Goal: Use online tool/utility: Utilize a website feature to perform a specific function

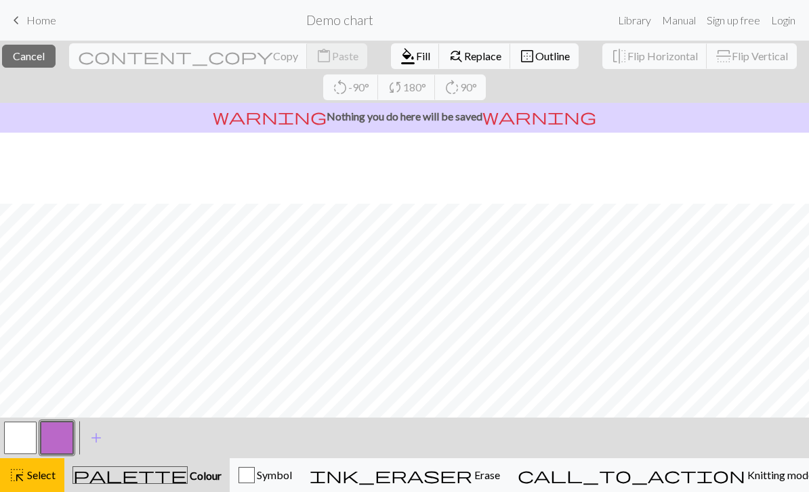
scroll to position [71, 0]
click at [745, 482] on span "Knitting mode" at bounding box center [779, 475] width 68 height 13
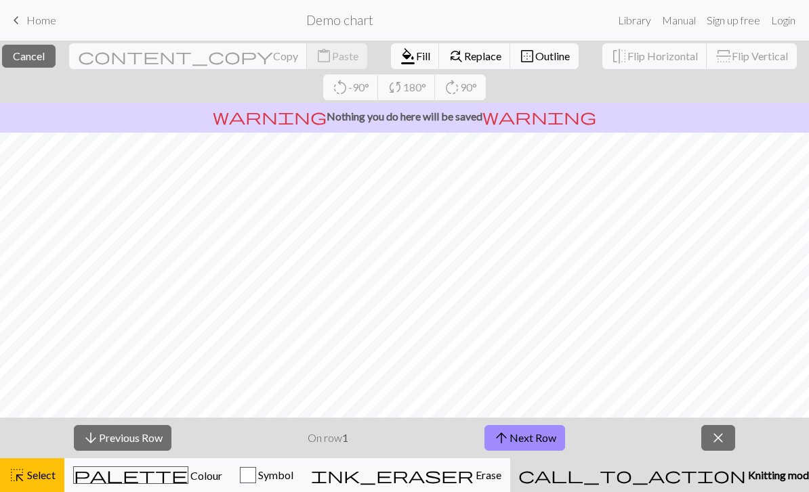
scroll to position [40, 0]
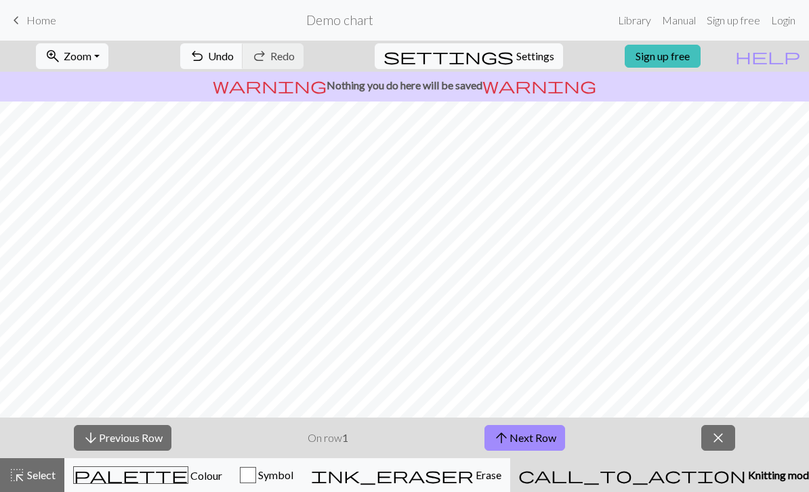
click at [501, 473] on div "ink_eraser Erase Erase" at bounding box center [406, 475] width 190 height 16
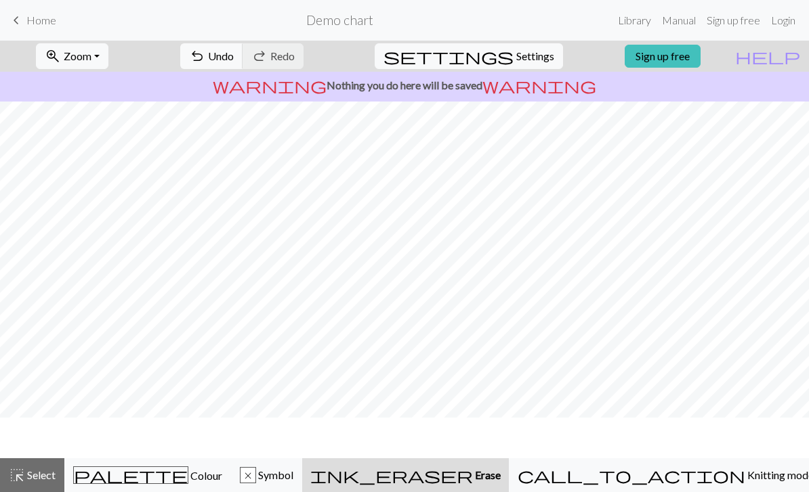
scroll to position [0, 0]
click at [293, 470] on span "Symbol" at bounding box center [274, 475] width 37 height 13
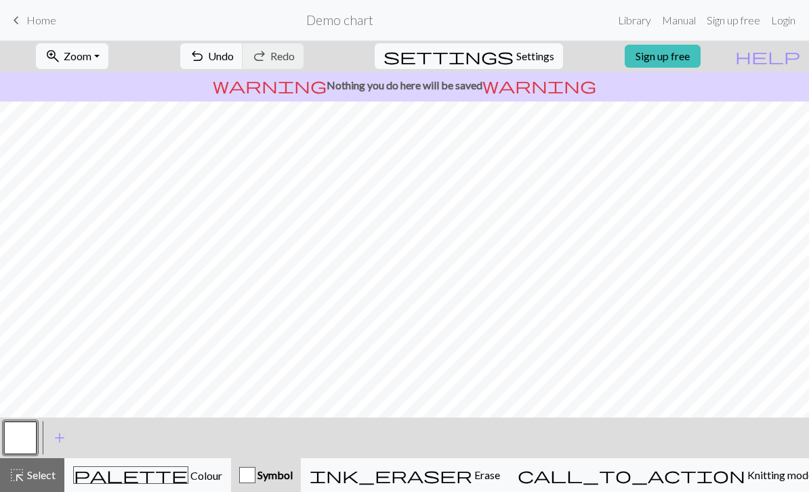
click at [192, 481] on div "palette Colour Colour" at bounding box center [147, 476] width 149 height 18
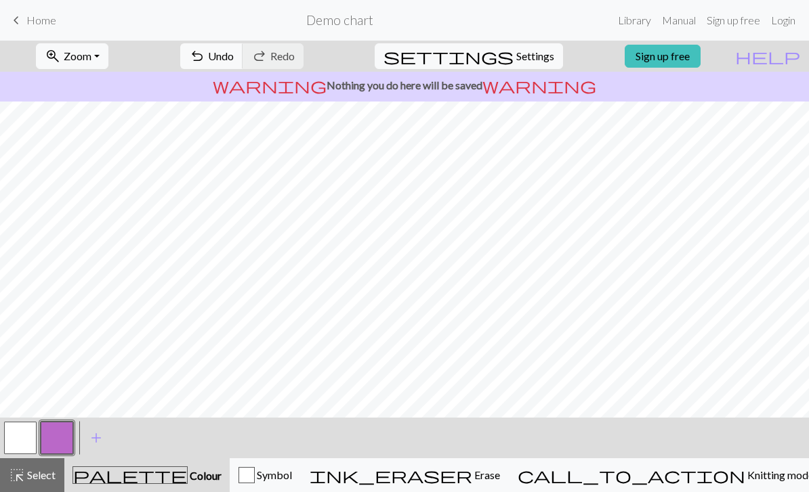
click at [501, 54] on span "settings" at bounding box center [448, 56] width 130 height 19
select select "aran"
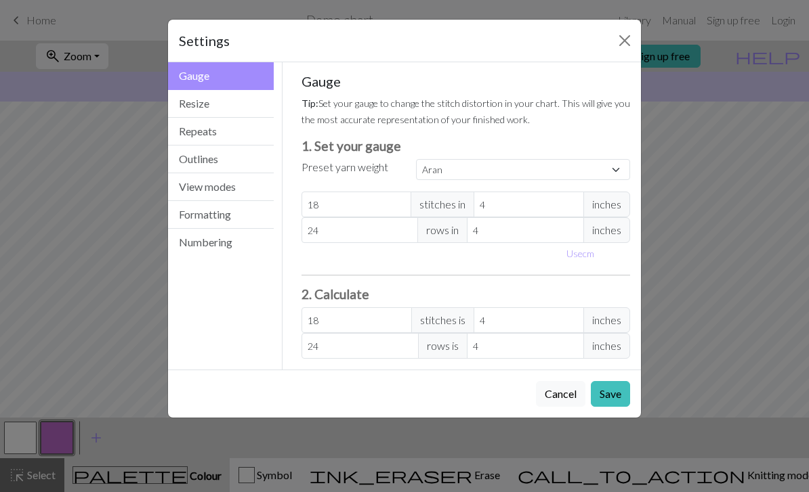
click at [226, 163] on button "Outlines" at bounding box center [221, 160] width 106 height 28
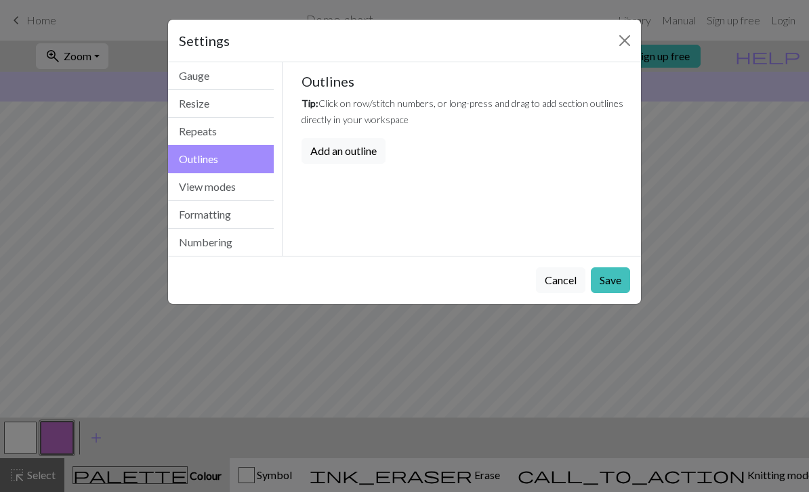
click at [211, 190] on button "View modes" at bounding box center [221, 187] width 106 height 28
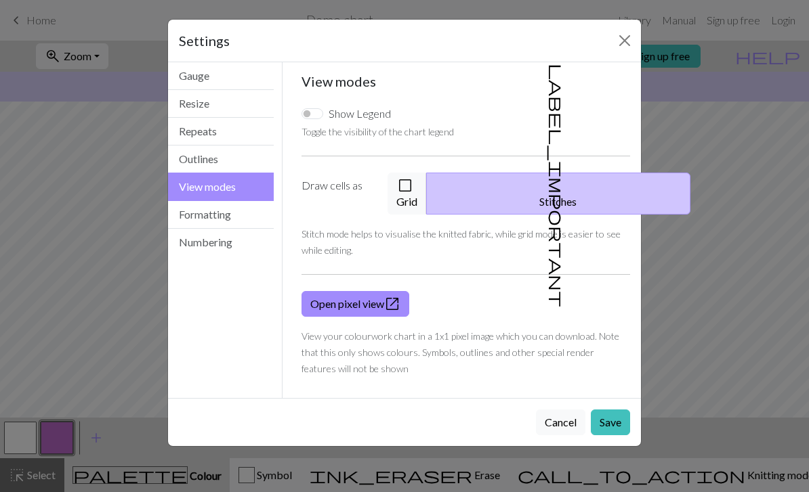
click at [427, 194] on button "check_box_outline_blank Grid" at bounding box center [406, 194] width 39 height 42
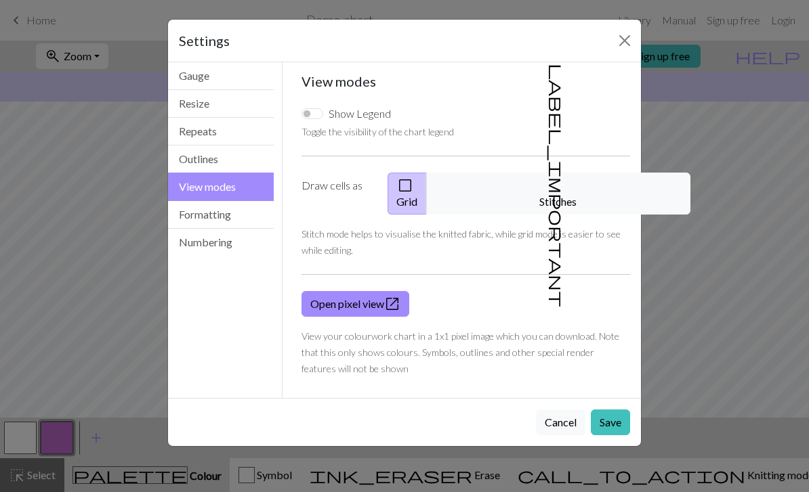
click at [427, 194] on button "check_box_outline_blank Grid" at bounding box center [406, 194] width 39 height 42
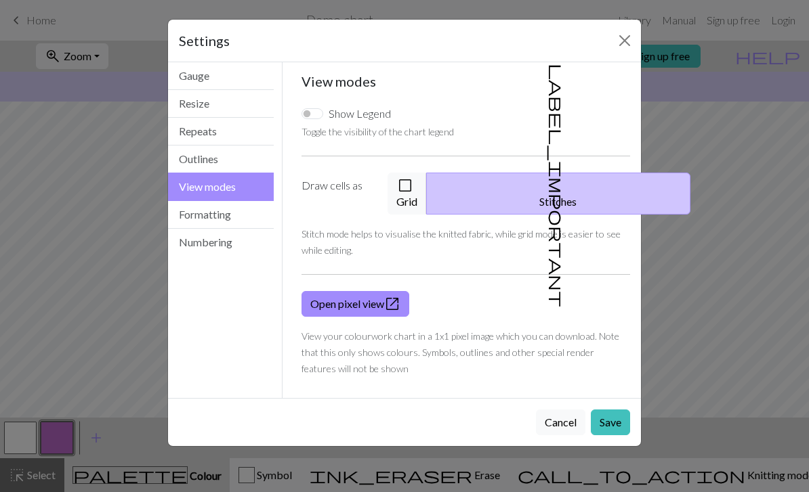
click at [427, 177] on button "check_box_outline_blank Grid" at bounding box center [406, 194] width 39 height 42
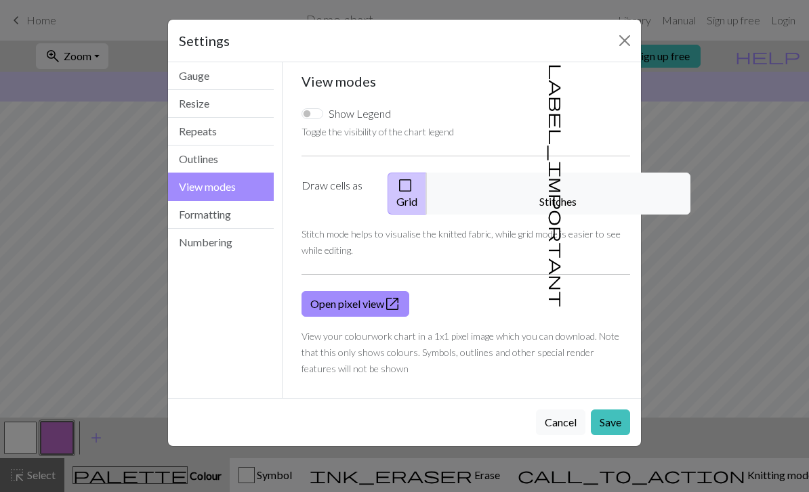
click at [611, 410] on button "Save" at bounding box center [610, 423] width 39 height 26
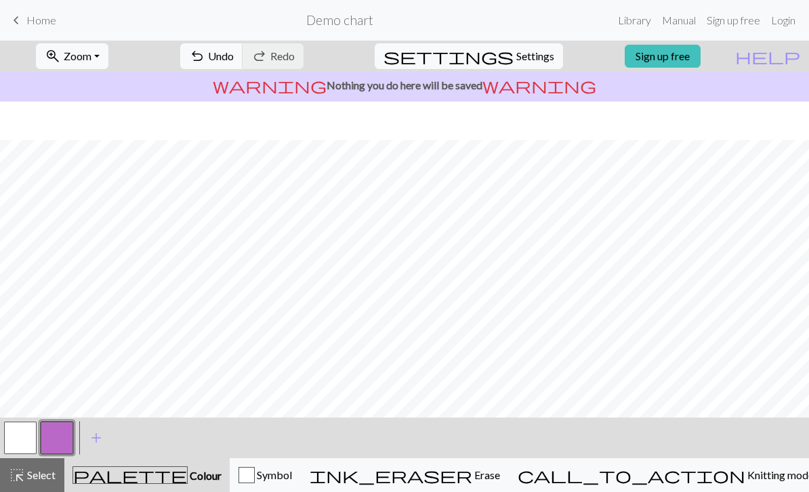
scroll to position [40, 0]
click at [734, 86] on p "warning Nothing you do here will be saved warning" at bounding box center [404, 85] width 798 height 16
click at [671, 93] on p "warning Nothing you do here will be saved warning" at bounding box center [404, 85] width 798 height 16
click at [671, 92] on p "warning Nothing you do here will be saved warning" at bounding box center [404, 85] width 798 height 16
click at [497, 90] on span "warning" at bounding box center [539, 85] width 114 height 19
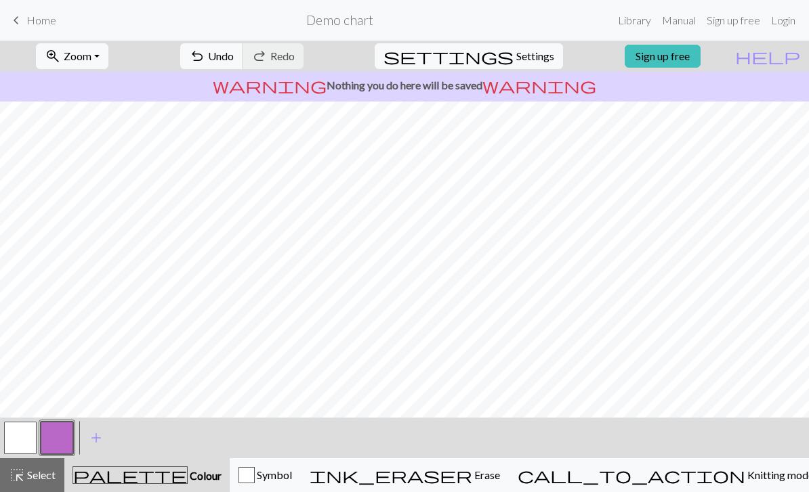
click at [12, 430] on button "button" at bounding box center [20, 438] width 33 height 33
click at [500, 478] on span "Erase" at bounding box center [486, 475] width 28 height 13
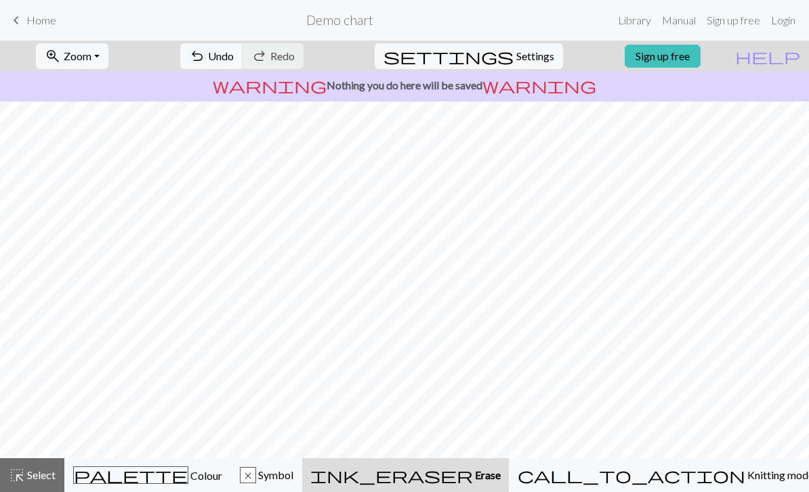
click at [205, 58] on span "undo" at bounding box center [197, 56] width 16 height 19
click at [188, 474] on span "Colour" at bounding box center [205, 475] width 34 height 13
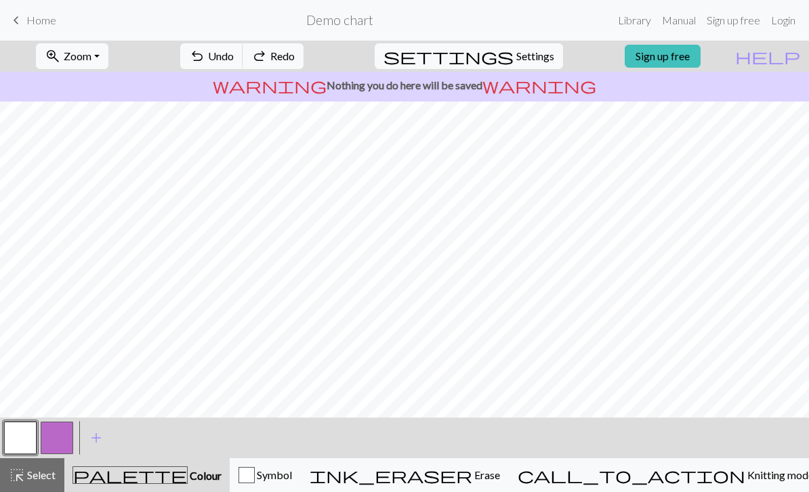
click at [22, 440] on button "button" at bounding box center [20, 438] width 33 height 33
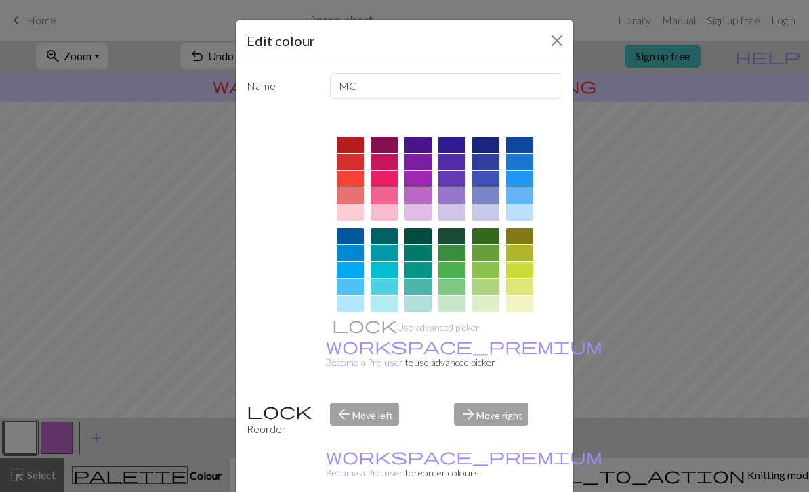
click at [553, 38] on button "Close" at bounding box center [557, 41] width 22 height 22
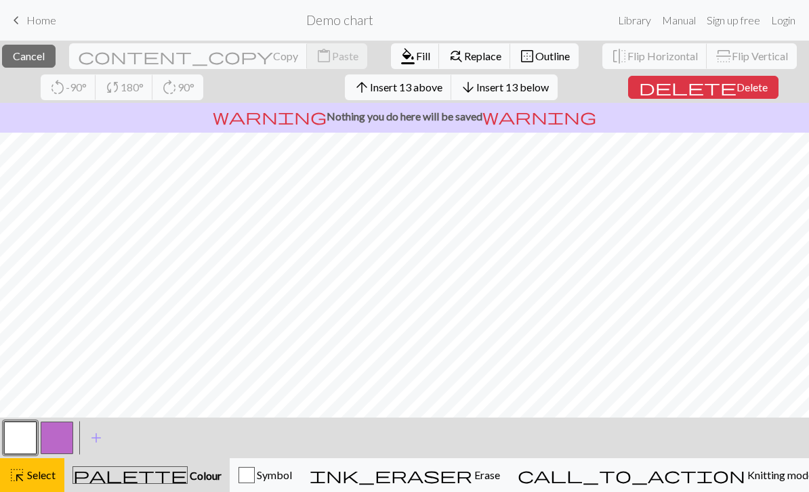
click at [452, 96] on button "arrow_upward Insert 13 above" at bounding box center [398, 88] width 107 height 26
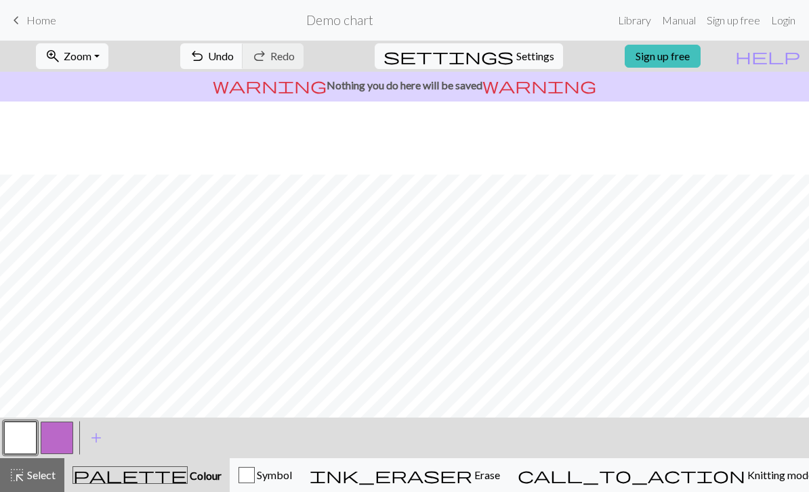
scroll to position [163, 0]
click at [102, 440] on span "add" at bounding box center [96, 438] width 16 height 19
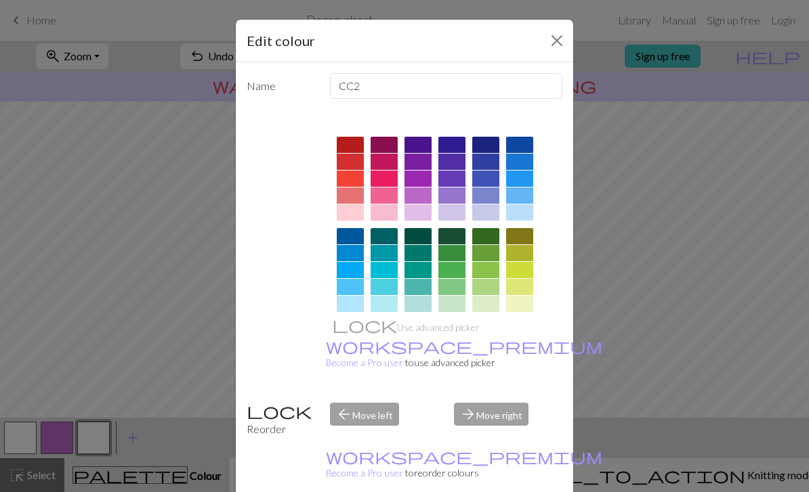
click at [456, 241] on div at bounding box center [451, 236] width 27 height 16
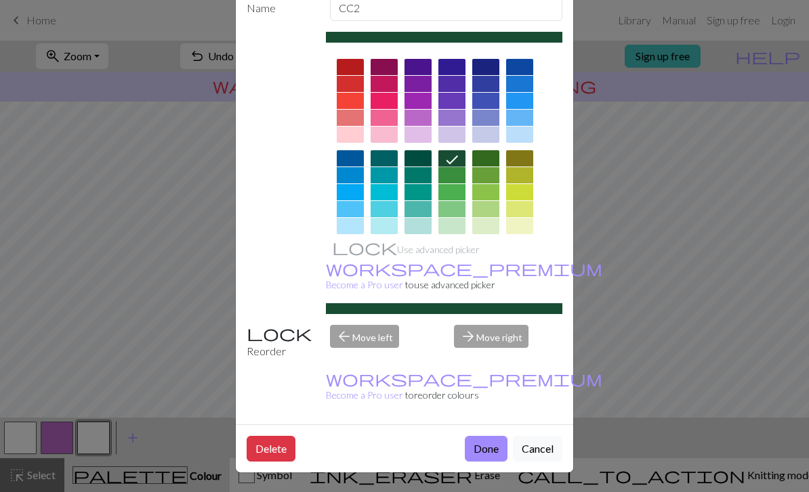
scroll to position [77, 0]
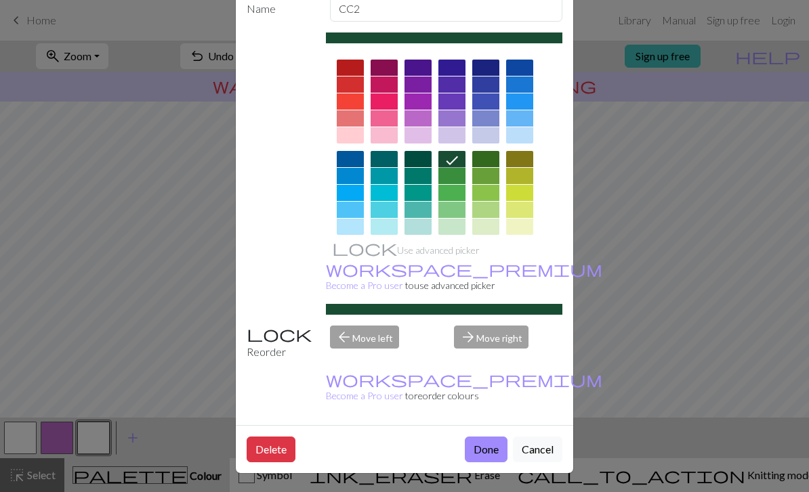
click at [480, 450] on button "Done" at bounding box center [486, 450] width 43 height 26
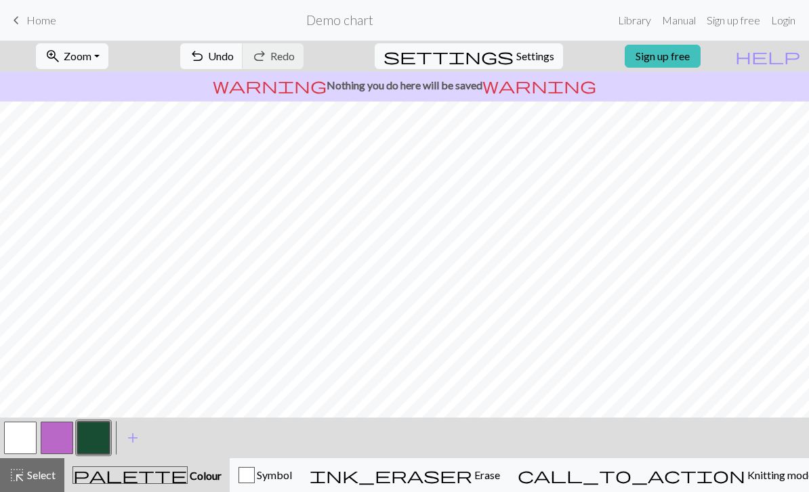
click at [89, 446] on button "button" at bounding box center [93, 438] width 33 height 33
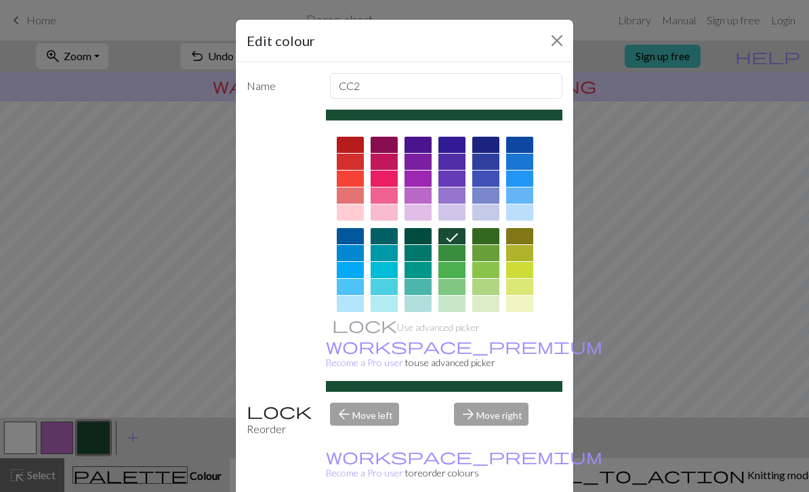
click at [485, 287] on div at bounding box center [485, 287] width 27 height 16
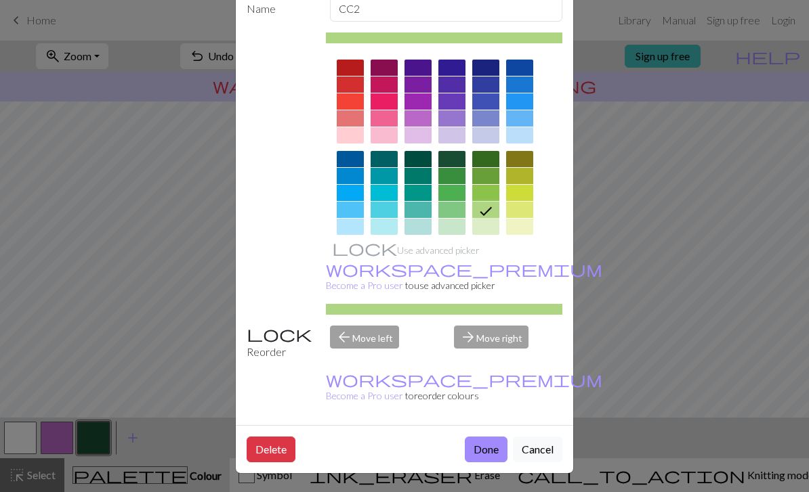
click at [482, 460] on button "Done" at bounding box center [486, 450] width 43 height 26
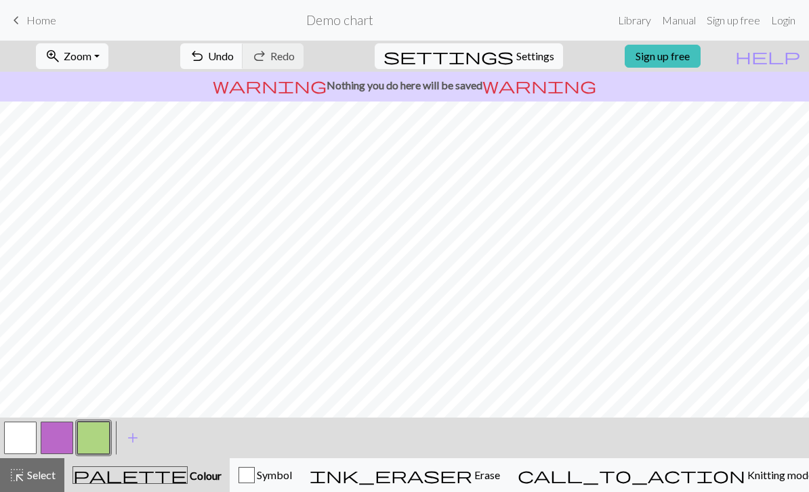
click at [141, 442] on button "add Add a colour" at bounding box center [133, 438] width 34 height 34
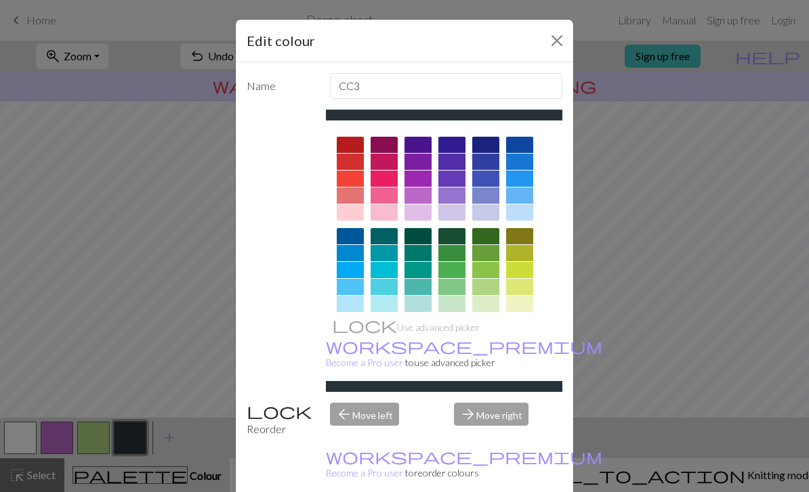
click at [451, 238] on div at bounding box center [451, 236] width 27 height 16
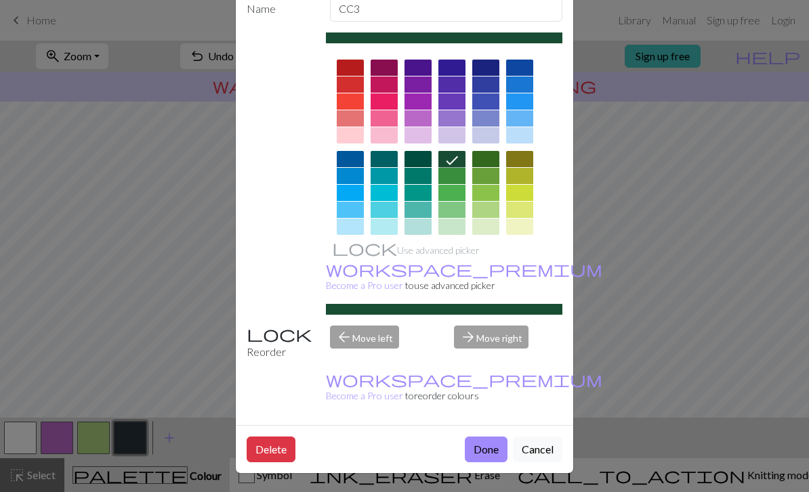
click at [496, 452] on button "Done" at bounding box center [486, 450] width 43 height 26
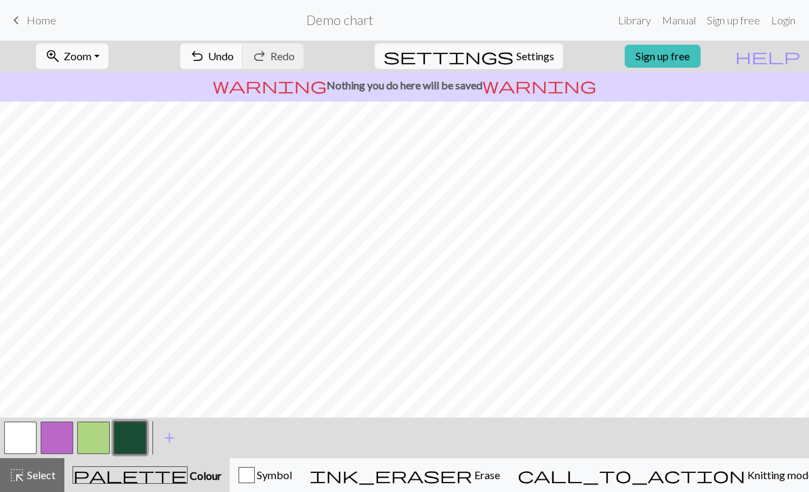
click at [170, 442] on span "add" at bounding box center [169, 438] width 16 height 19
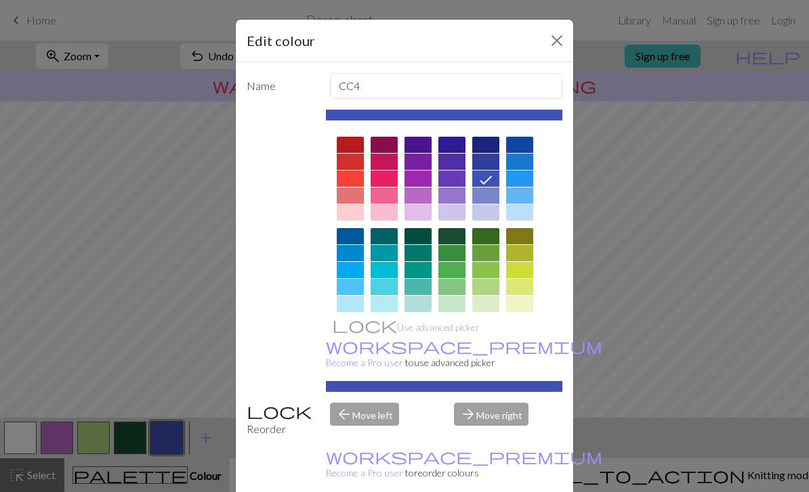
click at [519, 215] on div at bounding box center [519, 213] width 27 height 16
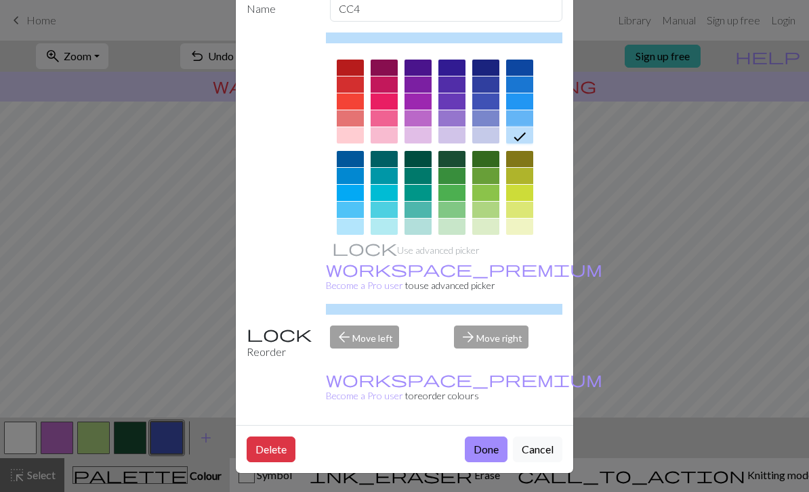
click at [468, 454] on button "Done" at bounding box center [486, 450] width 43 height 26
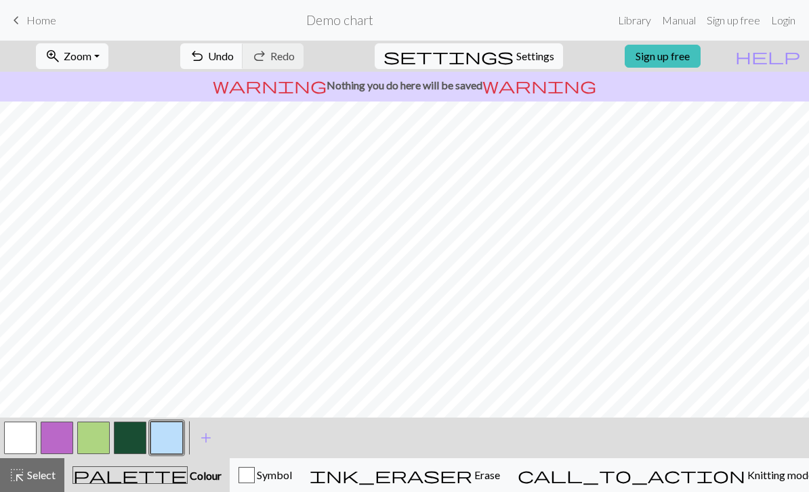
click at [210, 435] on span "add" at bounding box center [206, 438] width 16 height 19
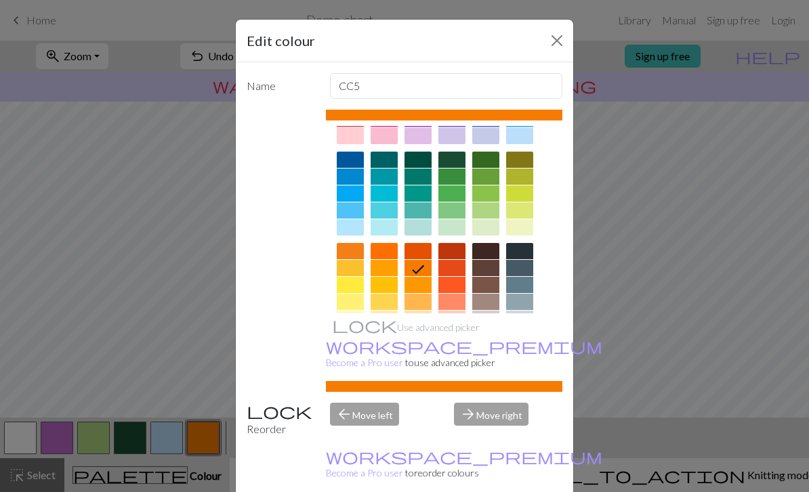
scroll to position [104, 0]
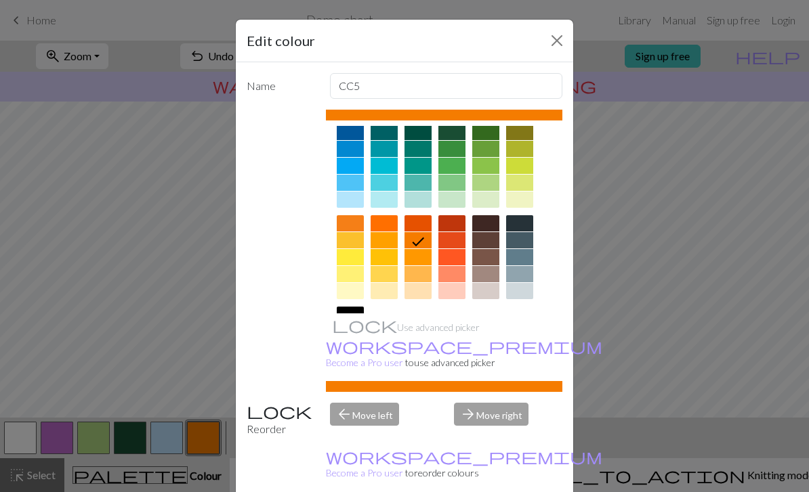
click at [486, 293] on div at bounding box center [485, 291] width 27 height 16
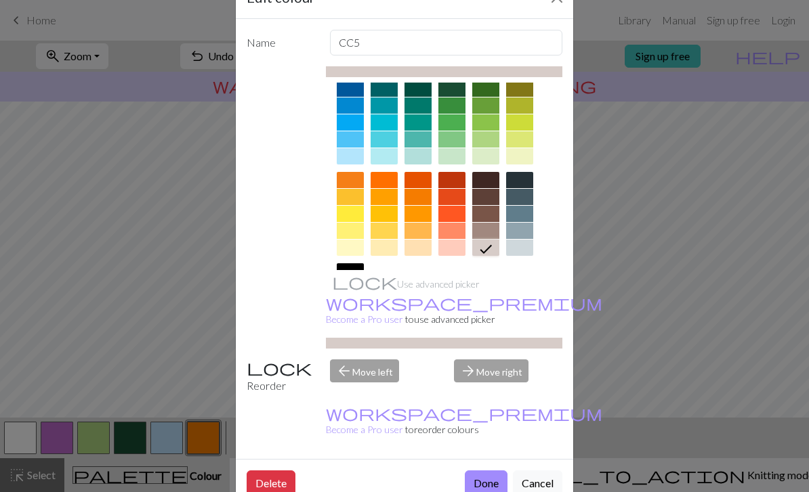
scroll to position [43, 0]
click at [490, 478] on button "Done" at bounding box center [486, 484] width 43 height 26
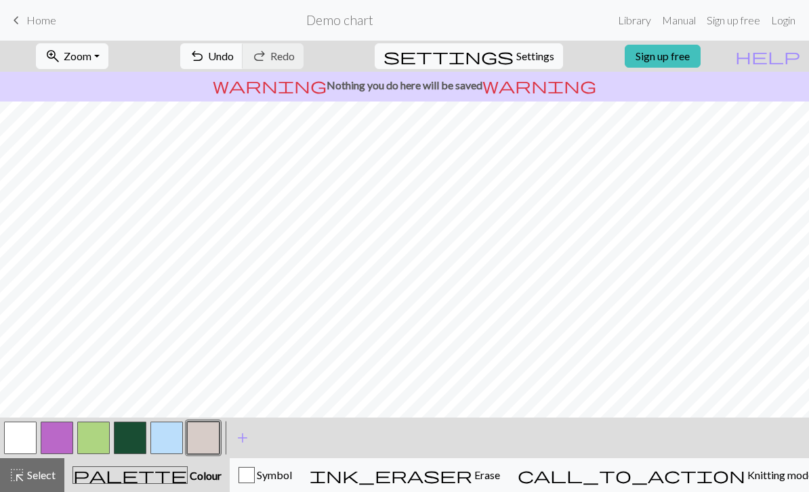
click at [135, 447] on button "button" at bounding box center [130, 438] width 33 height 33
click at [168, 440] on button "button" at bounding box center [166, 438] width 33 height 33
click at [95, 440] on button "button" at bounding box center [93, 438] width 33 height 33
click at [131, 444] on button "button" at bounding box center [130, 438] width 33 height 33
click at [137, 439] on button "button" at bounding box center [130, 438] width 33 height 33
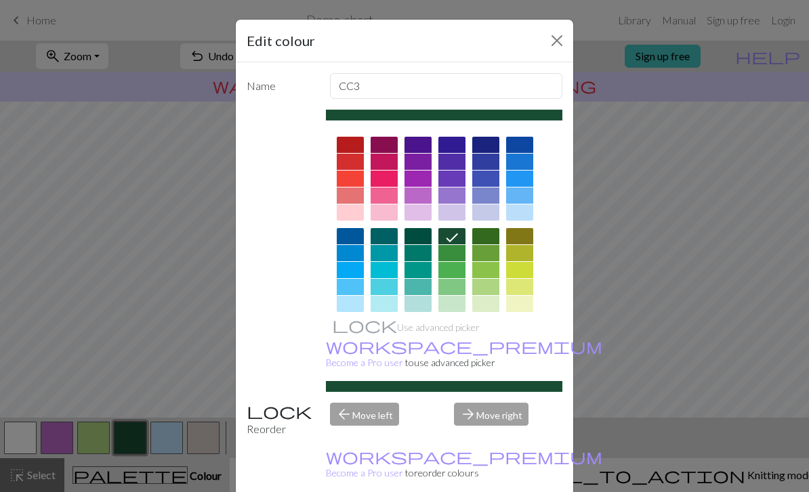
click at [554, 40] on button "Close" at bounding box center [557, 41] width 22 height 22
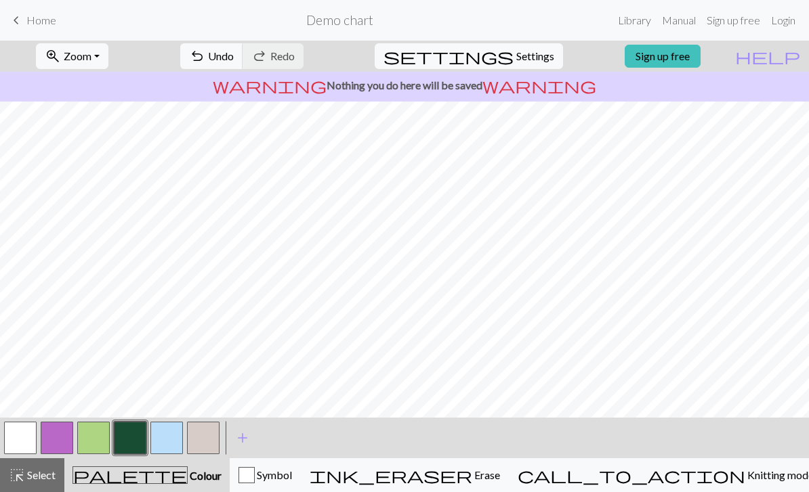
click at [98, 442] on button "button" at bounding box center [93, 438] width 33 height 33
click at [131, 435] on button "button" at bounding box center [130, 438] width 33 height 33
click at [99, 442] on button "button" at bounding box center [93, 438] width 33 height 33
click at [129, 436] on button "button" at bounding box center [130, 438] width 33 height 33
click at [102, 438] on button "button" at bounding box center [93, 438] width 33 height 33
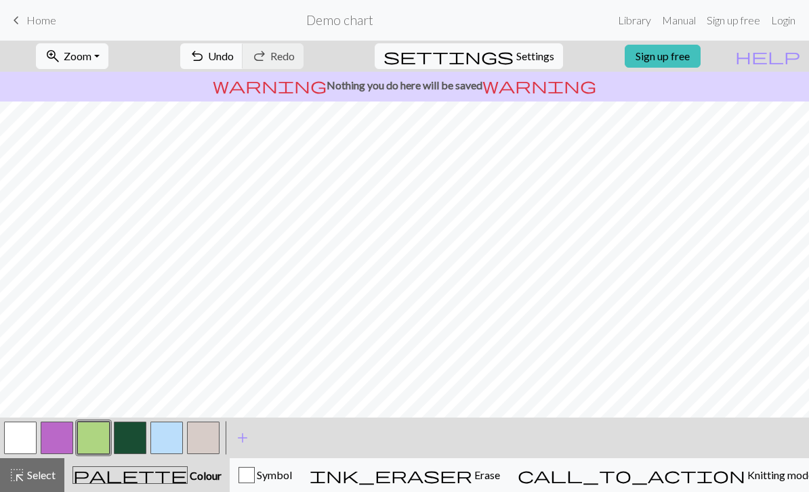
click at [134, 433] on button "button" at bounding box center [130, 438] width 33 height 33
click at [92, 436] on button "button" at bounding box center [93, 438] width 33 height 33
click at [165, 446] on button "button" at bounding box center [166, 438] width 33 height 33
click at [129, 435] on button "button" at bounding box center [130, 438] width 33 height 33
click at [167, 442] on button "button" at bounding box center [166, 438] width 33 height 33
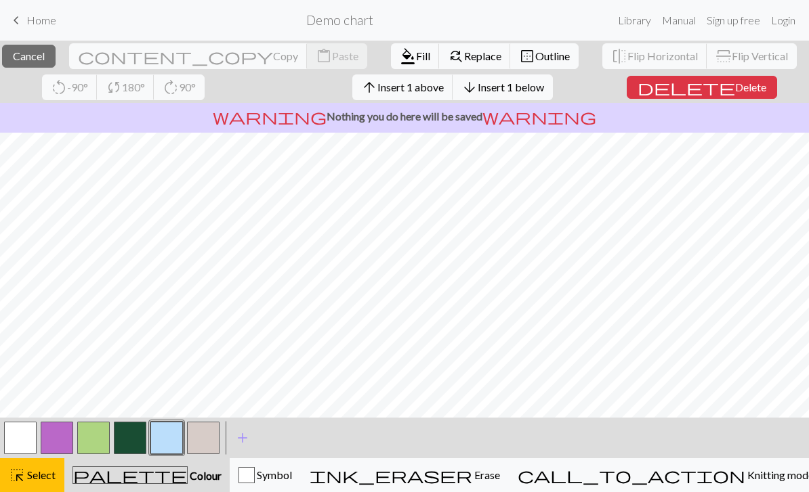
click at [735, 92] on span "Delete" at bounding box center [750, 87] width 31 height 13
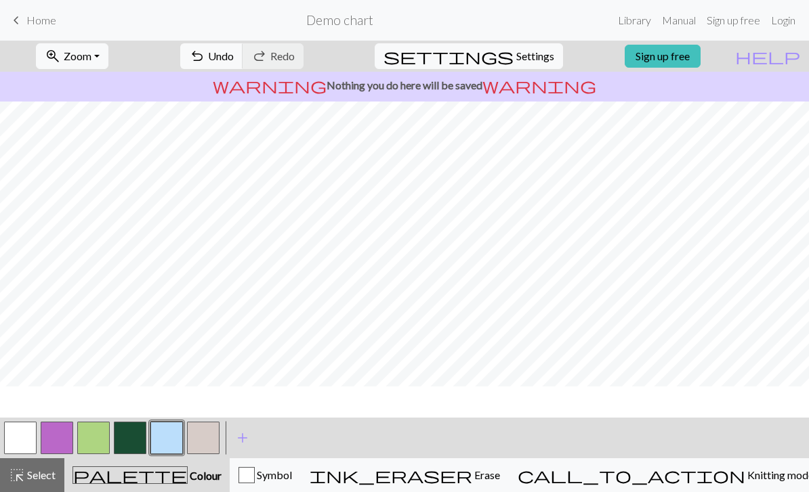
scroll to position [154, 0]
click at [124, 437] on button "button" at bounding box center [130, 438] width 33 height 33
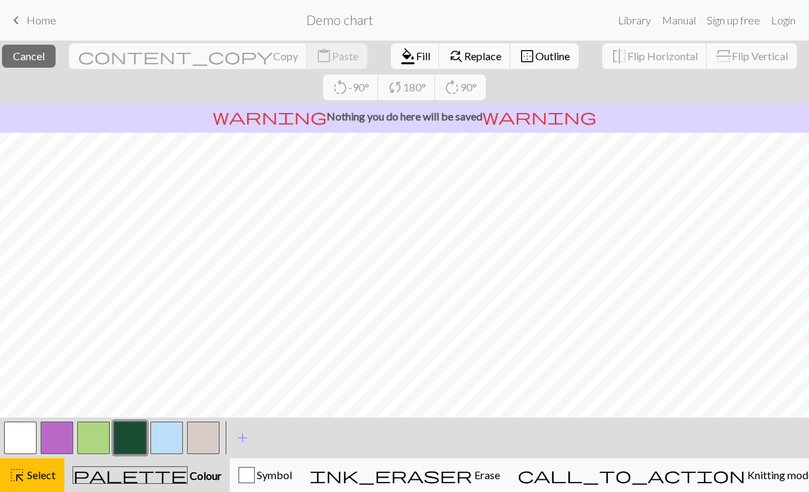
click at [42, 58] on span "Cancel" at bounding box center [29, 55] width 32 height 13
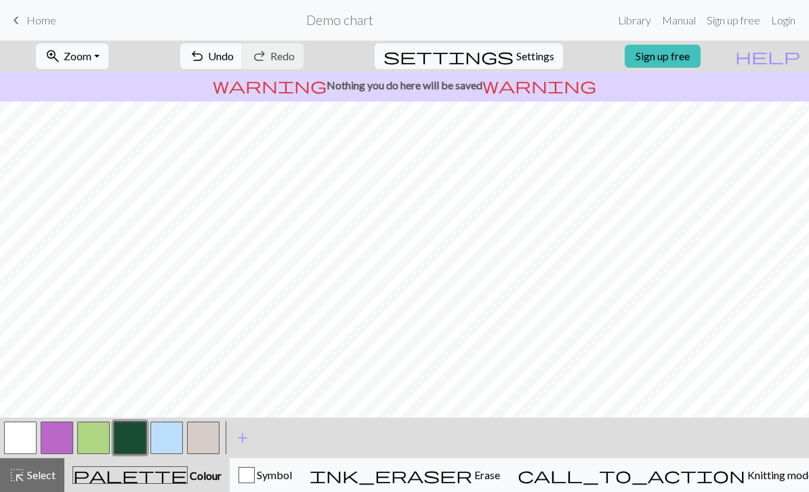
click at [21, 447] on button "button" at bounding box center [20, 438] width 33 height 33
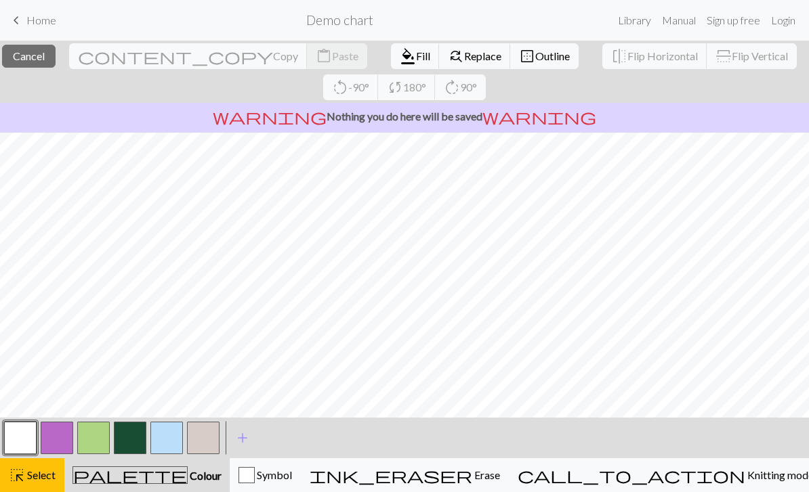
click at [45, 56] on span "Cancel" at bounding box center [29, 55] width 32 height 13
click at [33, 58] on span "Cancel" at bounding box center [29, 55] width 32 height 13
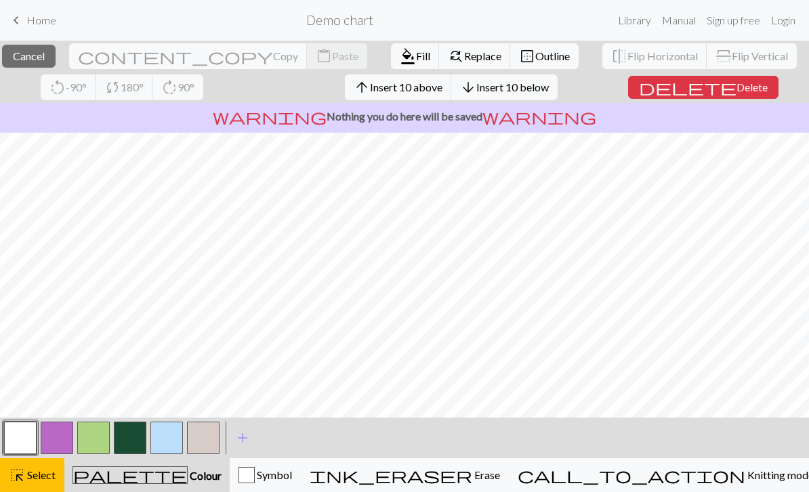
click at [45, 62] on span "Cancel" at bounding box center [29, 55] width 32 height 13
click at [544, 88] on span "Insert 1 below" at bounding box center [510, 87] width 66 height 13
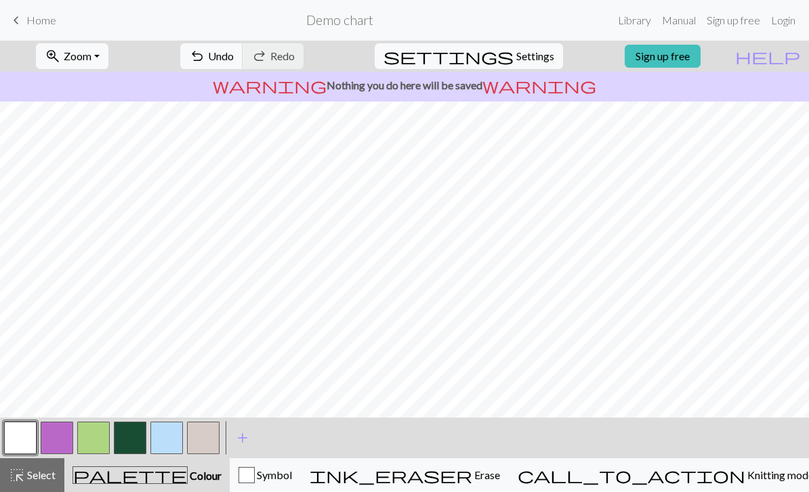
click at [129, 439] on button "button" at bounding box center [130, 438] width 33 height 33
click at [89, 443] on button "button" at bounding box center [93, 438] width 33 height 33
click at [199, 442] on button "button" at bounding box center [203, 438] width 33 height 33
click at [136, 442] on button "button" at bounding box center [130, 438] width 33 height 33
click at [205, 442] on button "button" at bounding box center [203, 438] width 33 height 33
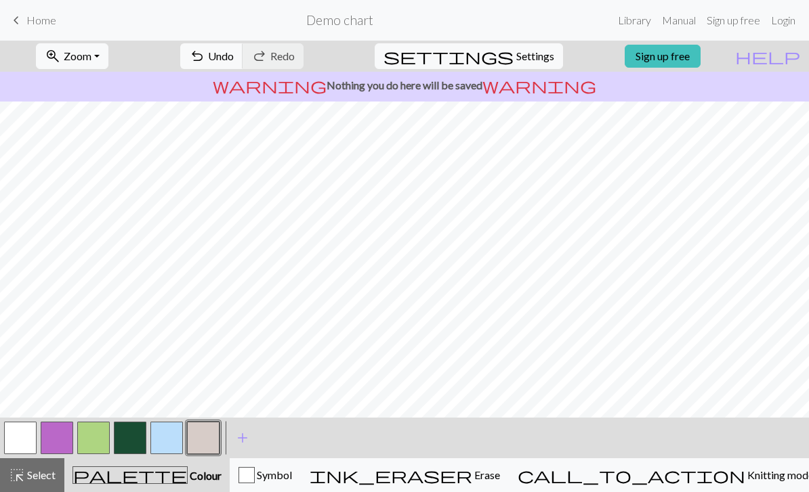
click at [127, 440] on button "button" at bounding box center [130, 438] width 33 height 33
click at [205, 440] on button "button" at bounding box center [203, 438] width 33 height 33
click at [127, 438] on button "button" at bounding box center [130, 438] width 33 height 33
click at [209, 437] on button "button" at bounding box center [203, 438] width 33 height 33
click at [166, 442] on button "button" at bounding box center [166, 438] width 33 height 33
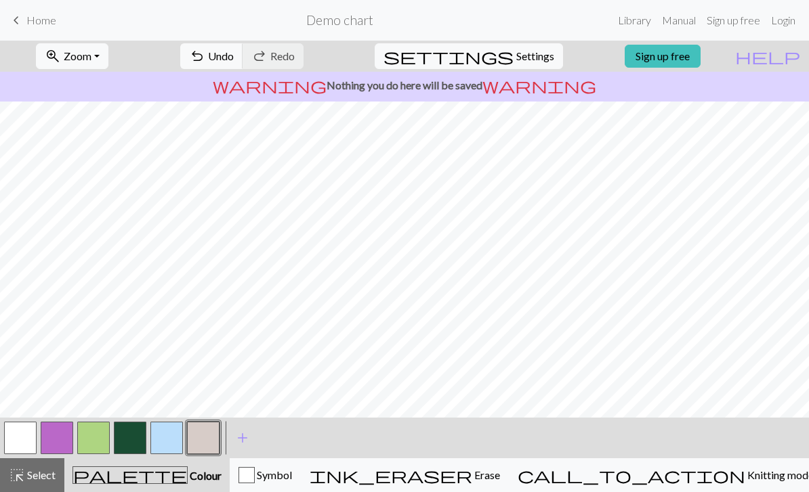
click at [166, 441] on button "button" at bounding box center [166, 438] width 33 height 33
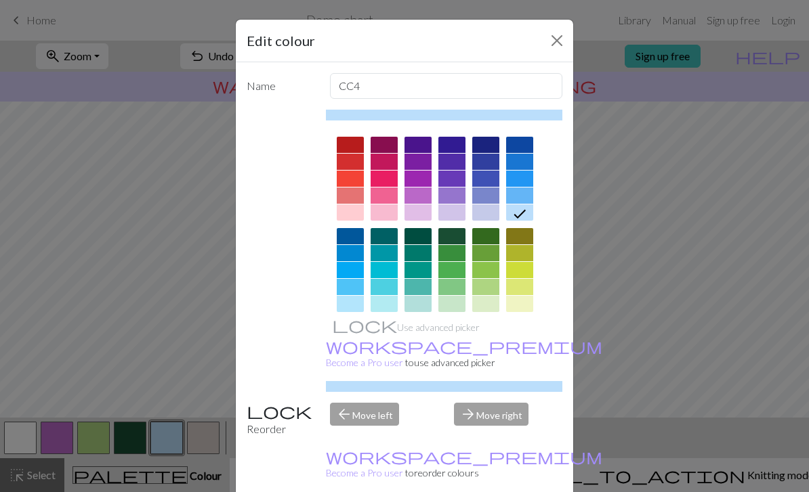
click at [554, 47] on button "Close" at bounding box center [557, 41] width 22 height 22
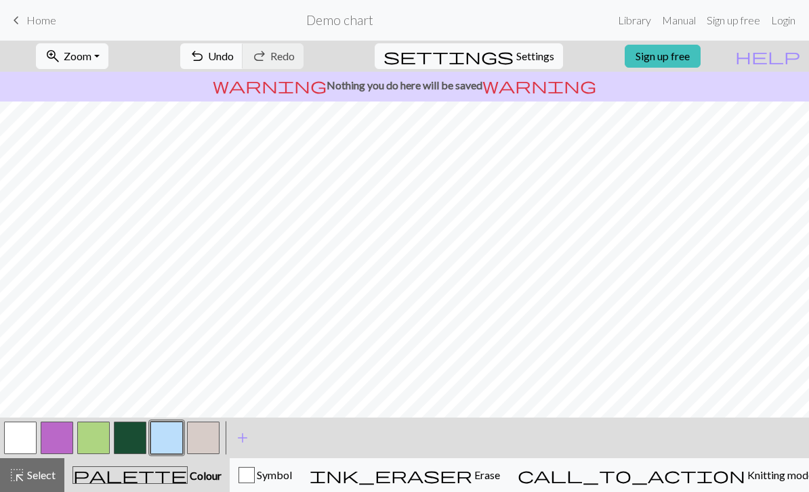
click at [203, 438] on button "button" at bounding box center [203, 438] width 33 height 33
click at [135, 434] on button "button" at bounding box center [130, 438] width 33 height 33
click at [204, 443] on button "button" at bounding box center [203, 438] width 33 height 33
click at [161, 441] on button "button" at bounding box center [166, 438] width 33 height 33
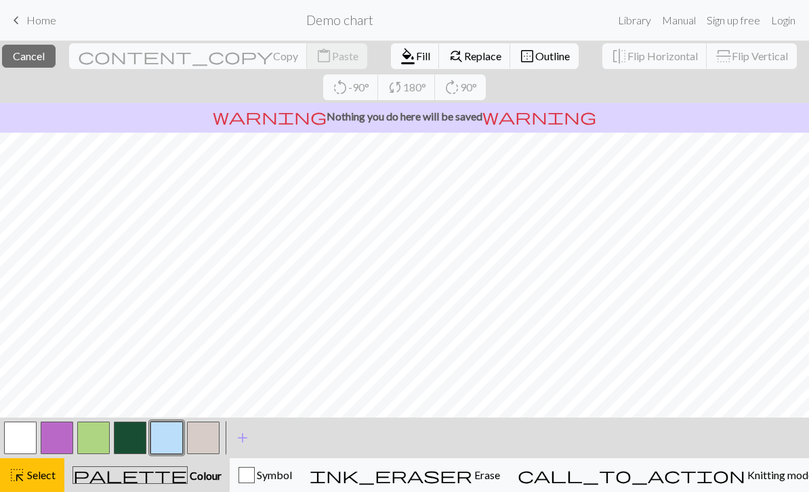
click at [45, 57] on span "Cancel" at bounding box center [29, 55] width 32 height 13
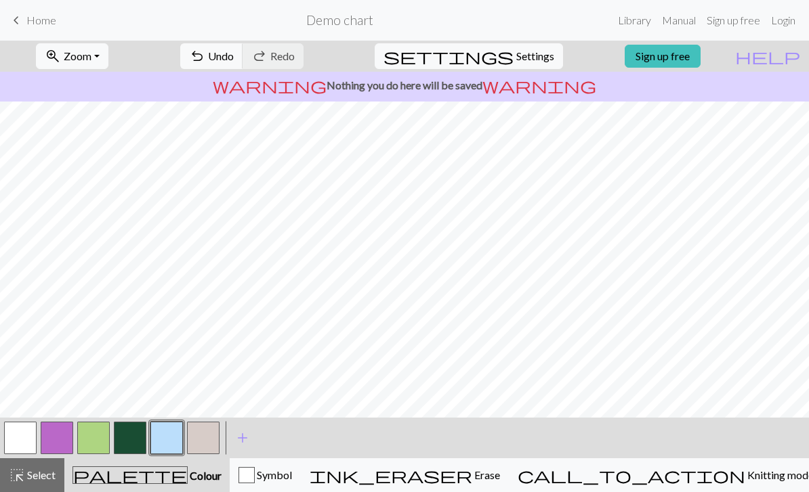
click at [134, 436] on button "button" at bounding box center [130, 438] width 33 height 33
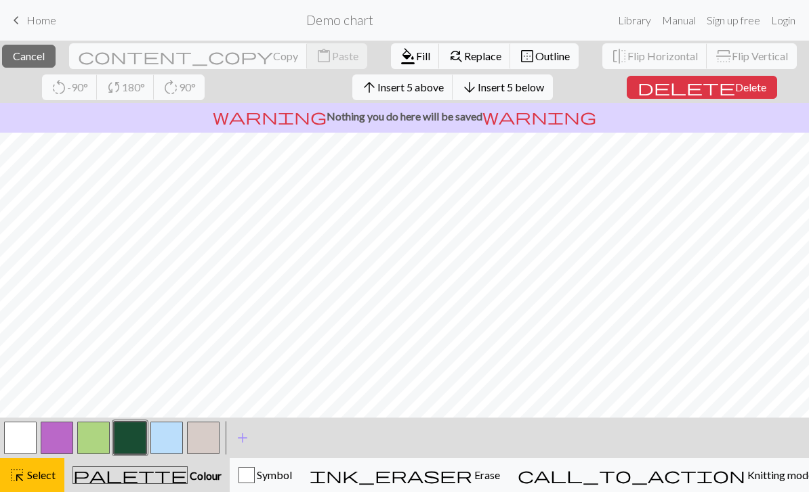
click at [273, 56] on span "Copy" at bounding box center [285, 55] width 25 height 13
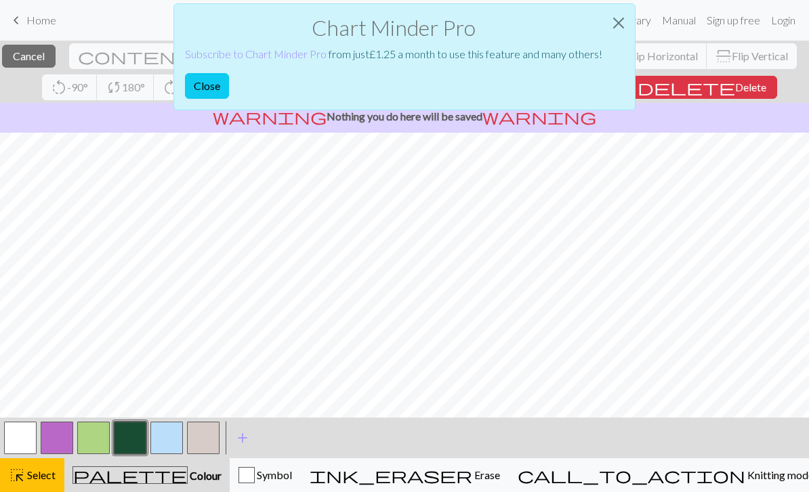
click at [617, 26] on button "Close" at bounding box center [618, 23] width 33 height 38
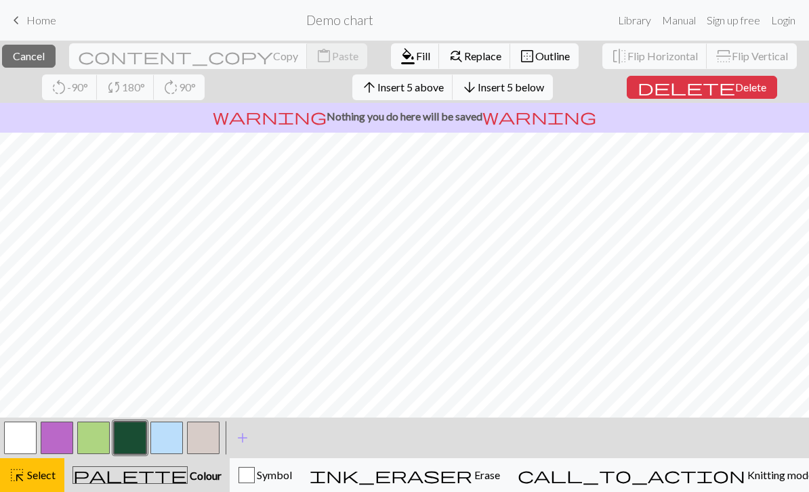
click at [45, 54] on span "Cancel" at bounding box center [29, 55] width 32 height 13
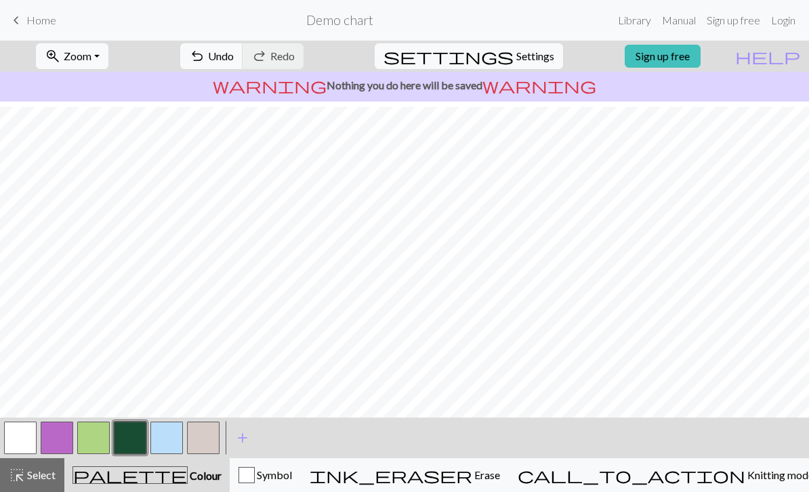
scroll to position [0, 0]
click at [132, 437] on button "button" at bounding box center [130, 438] width 33 height 33
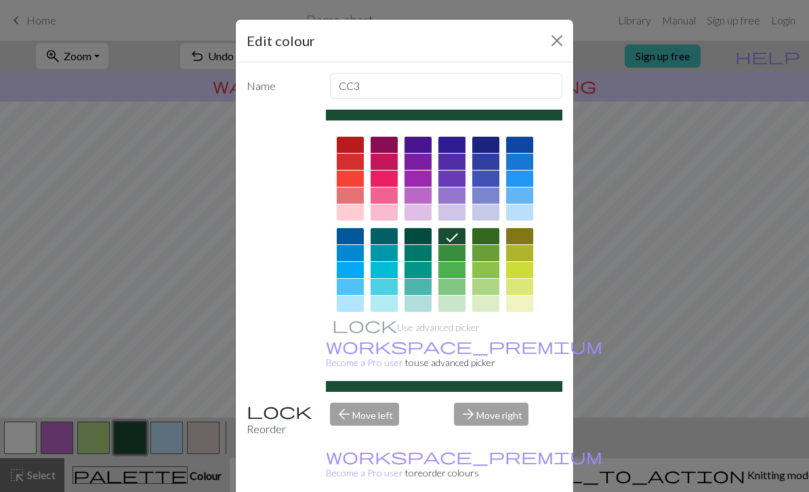
click at [554, 33] on button "Close" at bounding box center [557, 41] width 22 height 22
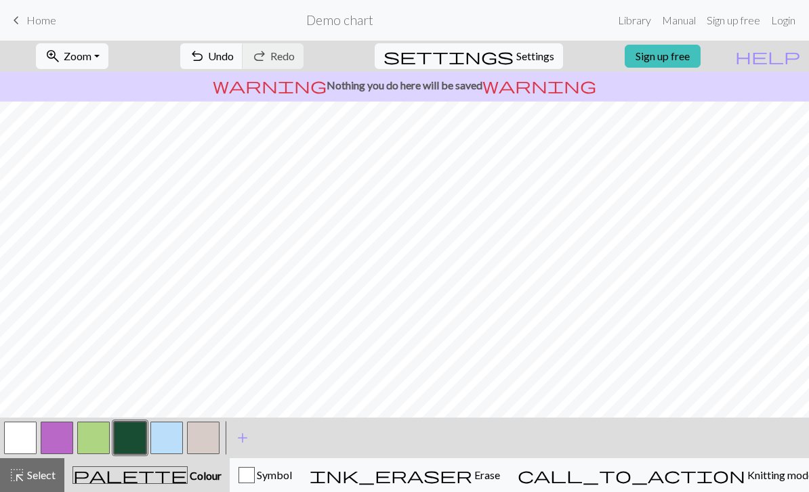
click at [154, 442] on button "button" at bounding box center [166, 438] width 33 height 33
click at [24, 444] on button "button" at bounding box center [20, 438] width 33 height 33
click at [242, 440] on span "add" at bounding box center [242, 438] width 16 height 19
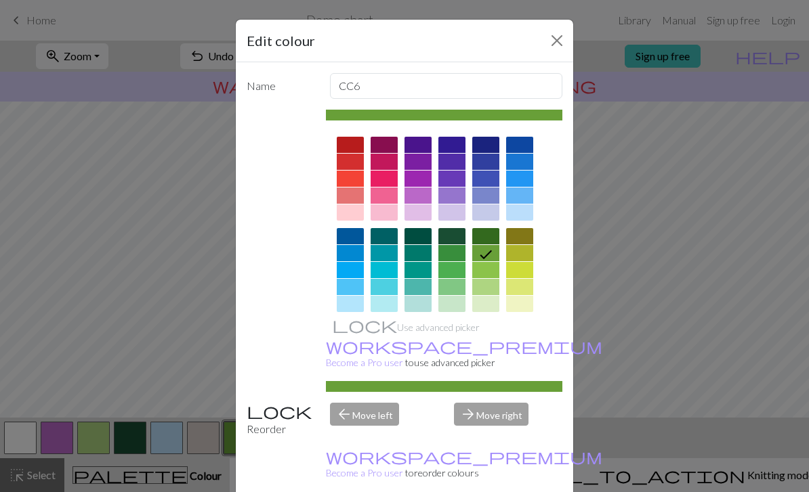
click at [489, 328] on div at bounding box center [485, 328] width 27 height 16
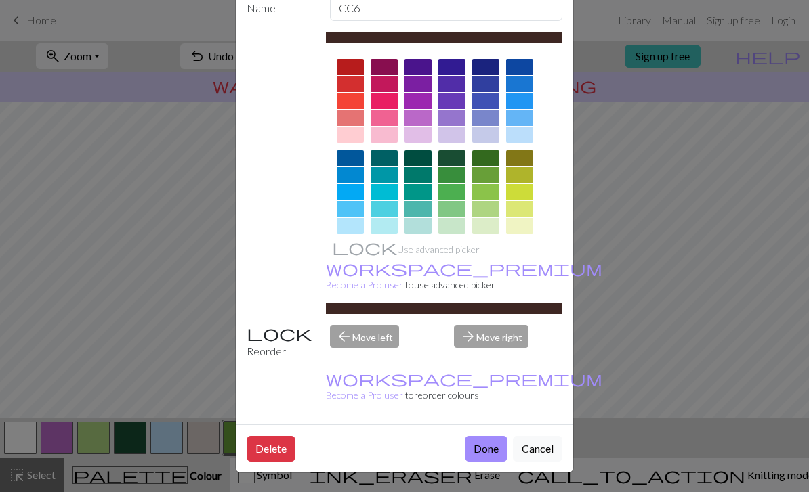
scroll to position [77, 0]
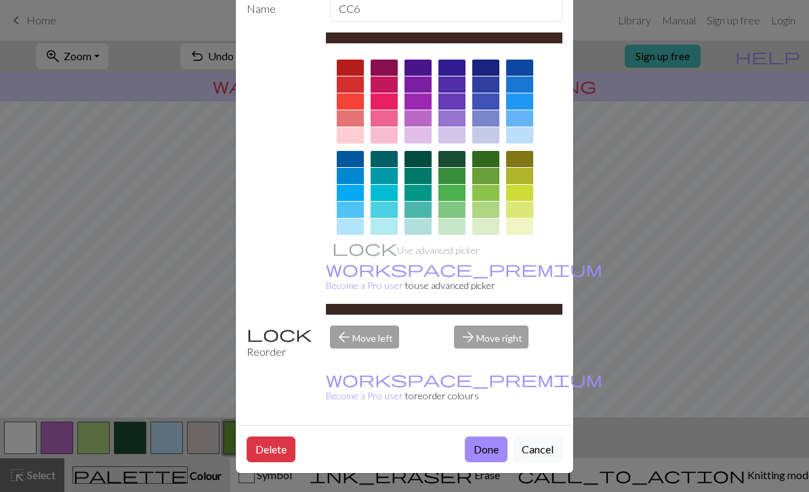
click at [474, 450] on button "Done" at bounding box center [486, 450] width 43 height 26
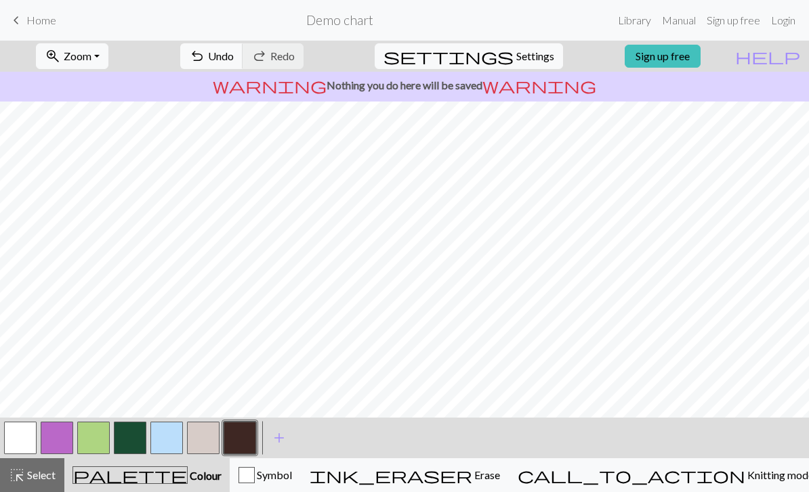
click at [21, 439] on button "button" at bounding box center [20, 438] width 33 height 33
click at [238, 443] on button "button" at bounding box center [240, 438] width 33 height 33
click at [278, 439] on span "add" at bounding box center [279, 438] width 16 height 19
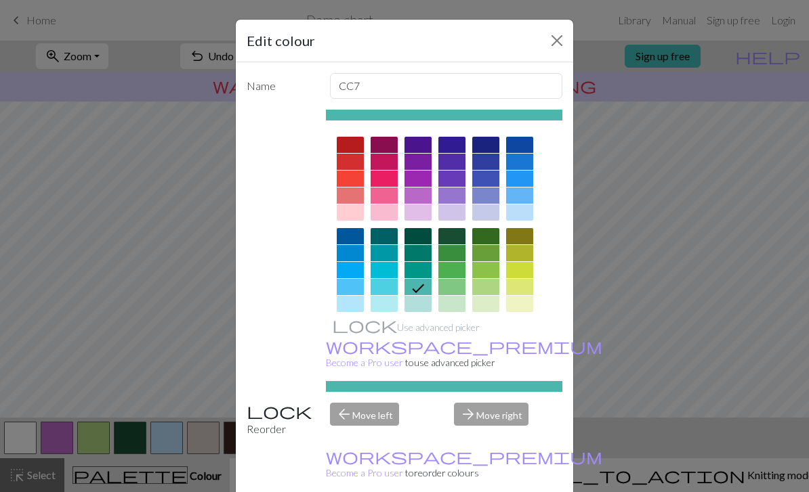
click at [379, 236] on div at bounding box center [383, 236] width 27 height 16
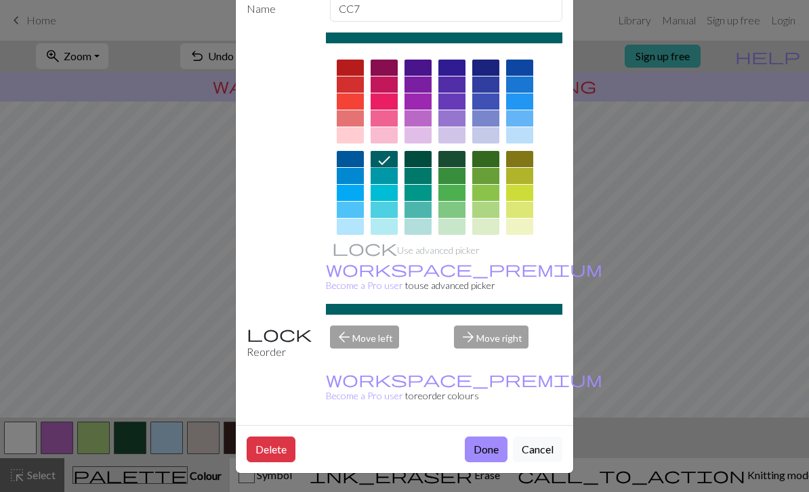
click at [488, 448] on button "Done" at bounding box center [486, 450] width 43 height 26
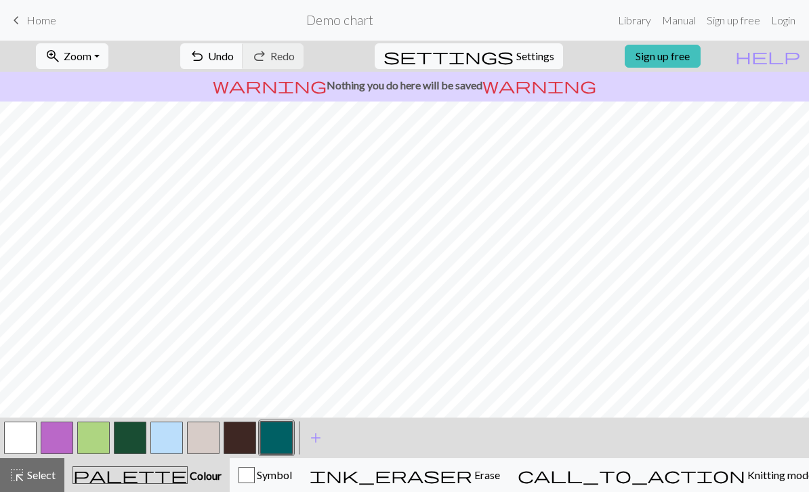
click at [169, 432] on button "button" at bounding box center [166, 438] width 33 height 33
click at [22, 437] on button "button" at bounding box center [20, 438] width 33 height 33
click at [170, 436] on button "button" at bounding box center [166, 438] width 33 height 33
click at [126, 440] on button "button" at bounding box center [130, 438] width 33 height 33
click at [275, 437] on button "button" at bounding box center [276, 438] width 33 height 33
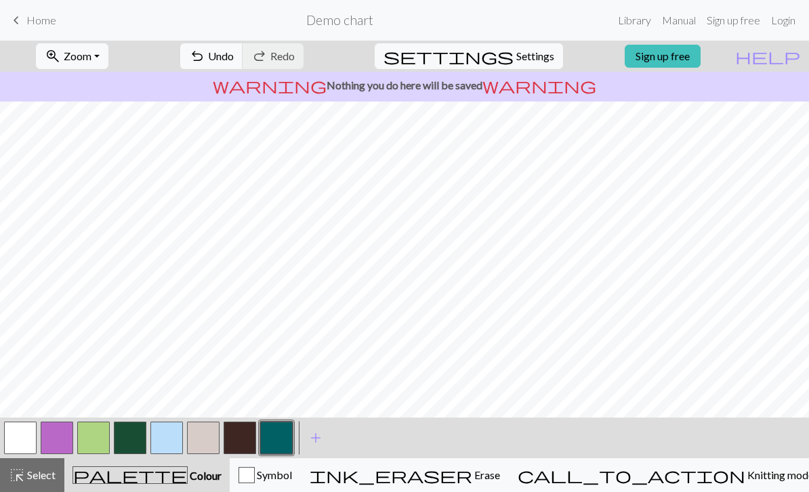
click at [240, 437] on button "button" at bounding box center [240, 438] width 33 height 33
click at [25, 435] on button "button" at bounding box center [20, 438] width 33 height 33
click at [248, 442] on button "button" at bounding box center [240, 438] width 33 height 33
click at [238, 438] on button "button" at bounding box center [240, 438] width 33 height 33
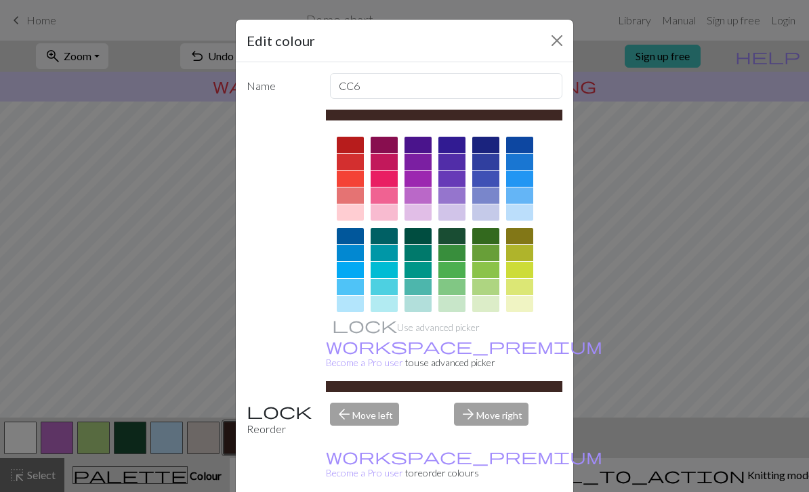
click at [546, 13] on div "Edit colour Name CC6 Use advanced picker workspace_premium Become a Pro user to…" at bounding box center [404, 246] width 809 height 492
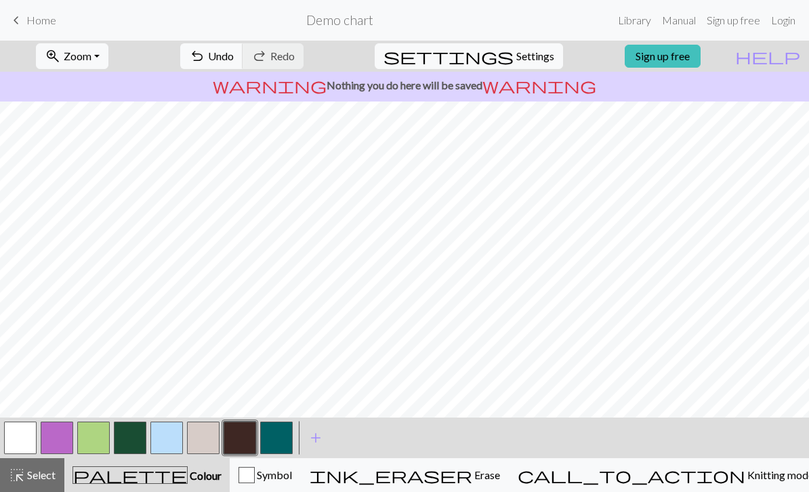
click at [20, 444] on button "button" at bounding box center [20, 438] width 33 height 33
click at [130, 433] on button "button" at bounding box center [130, 438] width 33 height 33
click at [22, 441] on button "button" at bounding box center [20, 438] width 33 height 33
click at [526, 54] on span "Settings" at bounding box center [535, 56] width 38 height 16
select select "aran"
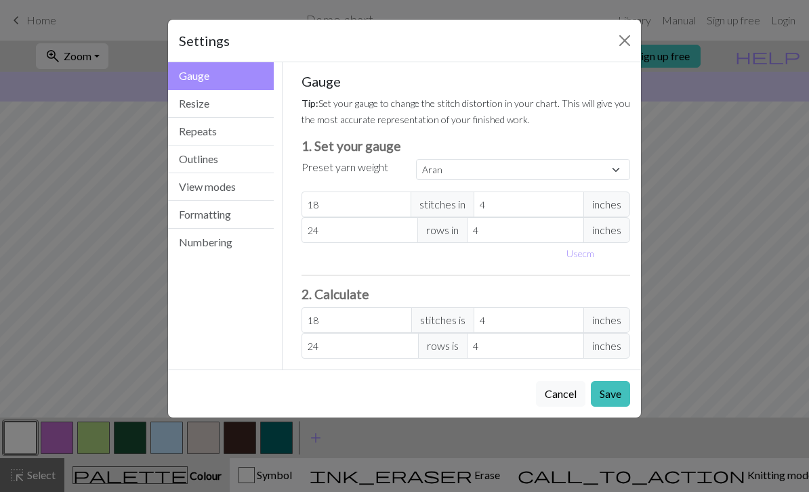
click at [232, 187] on button "View modes" at bounding box center [221, 187] width 106 height 28
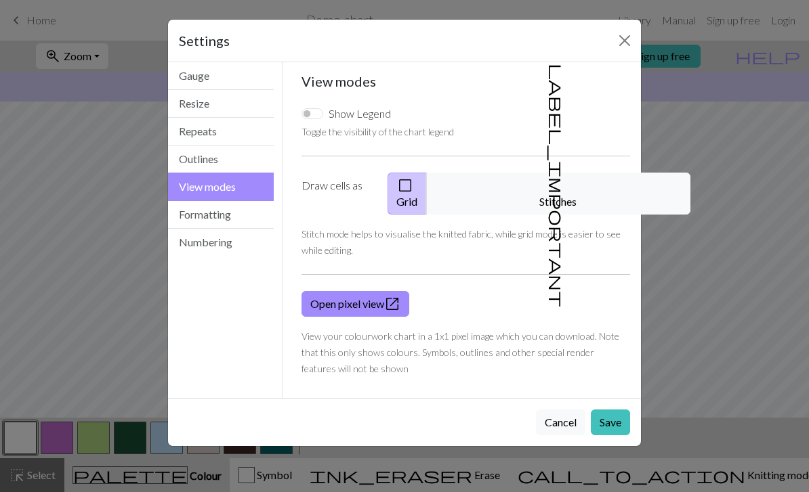
click at [564, 181] on button "label_important Stitches" at bounding box center [558, 194] width 264 height 42
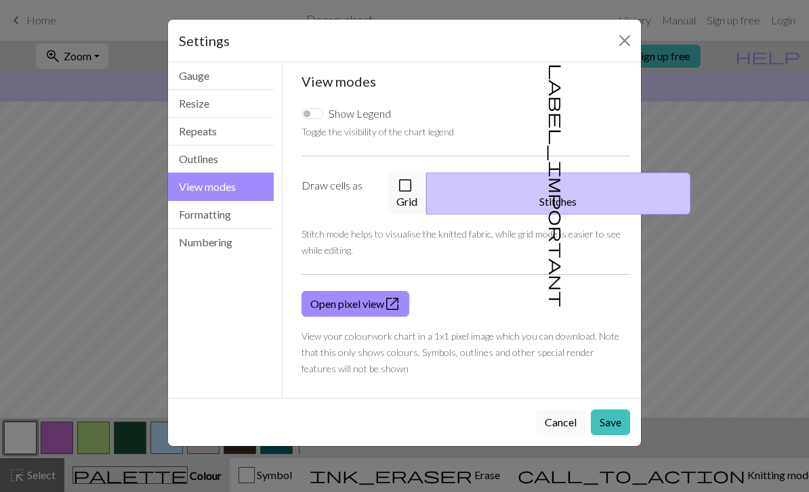
click at [612, 410] on button "Save" at bounding box center [610, 423] width 39 height 26
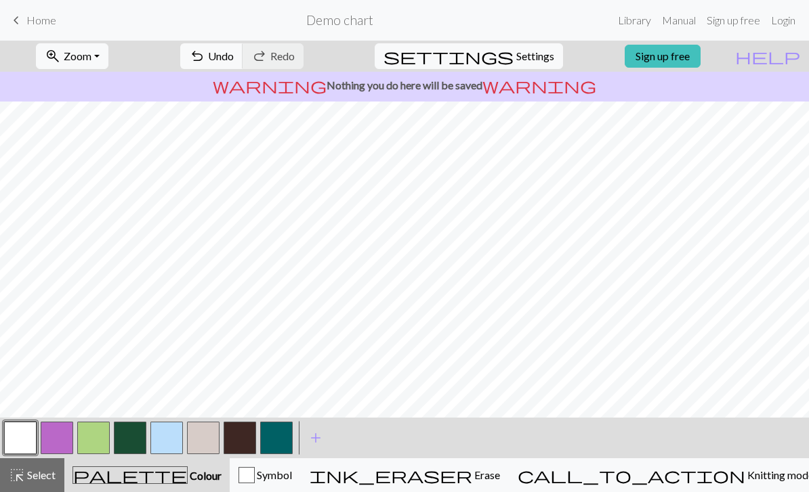
click at [516, 54] on span "Settings" at bounding box center [535, 56] width 38 height 16
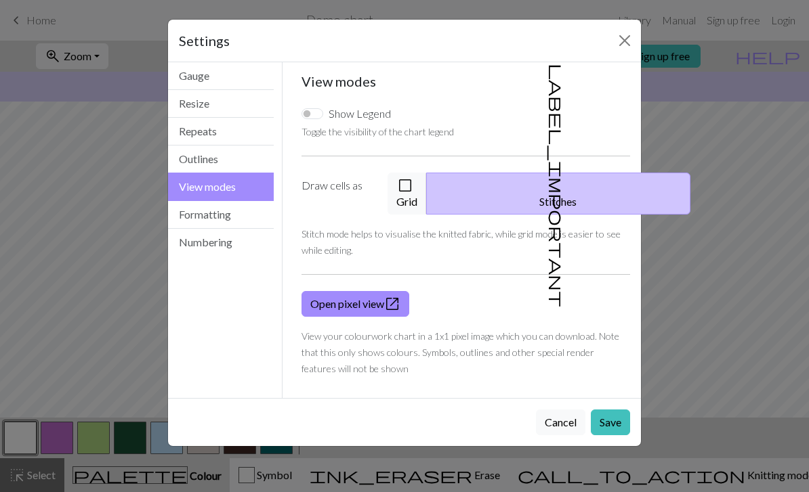
click at [427, 188] on button "check_box_outline_blank Grid" at bounding box center [406, 194] width 39 height 42
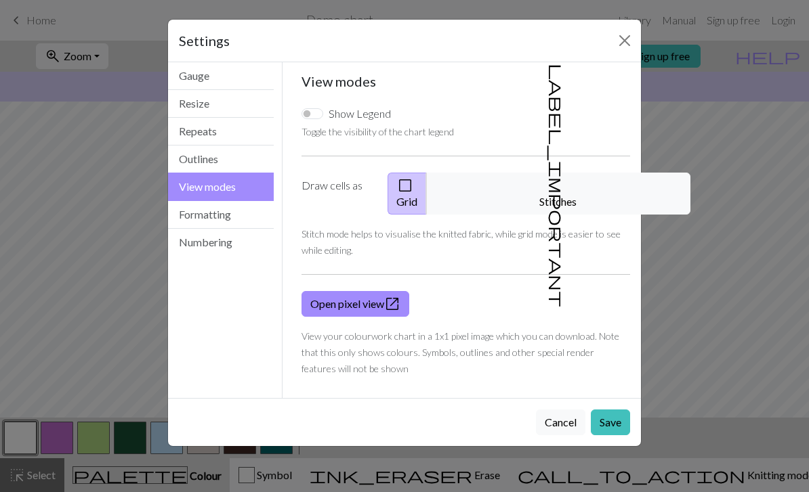
click at [610, 410] on button "Save" at bounding box center [610, 423] width 39 height 26
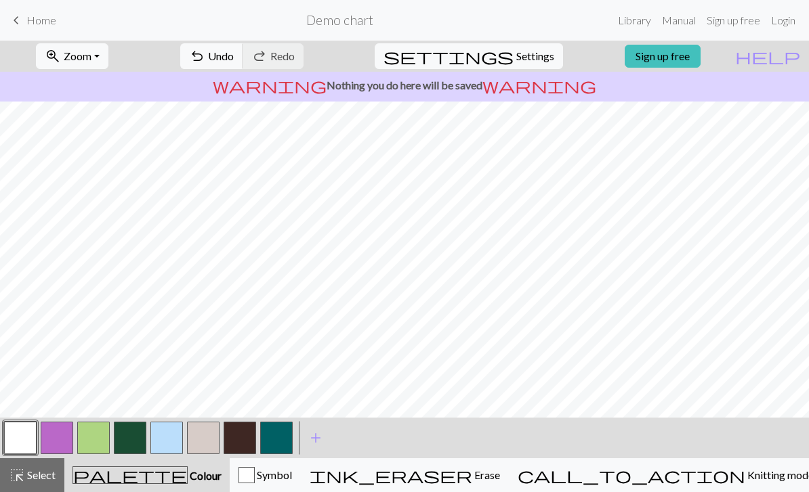
click at [168, 441] on button "button" at bounding box center [166, 438] width 33 height 33
click at [132, 428] on button "button" at bounding box center [130, 438] width 33 height 33
click at [160, 444] on button "button" at bounding box center [166, 438] width 33 height 33
click at [97, 438] on button "button" at bounding box center [93, 438] width 33 height 33
click at [133, 442] on button "button" at bounding box center [130, 438] width 33 height 33
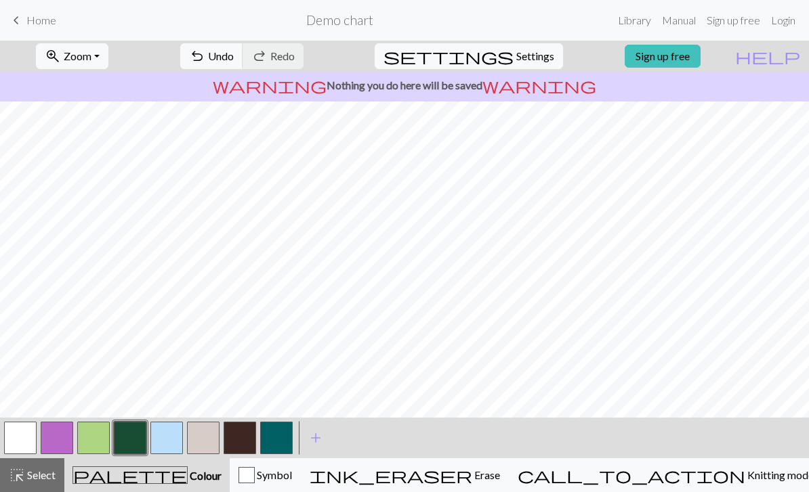
click at [95, 435] on button "button" at bounding box center [93, 438] width 33 height 33
click at [25, 438] on button "button" at bounding box center [20, 438] width 33 height 33
click at [234, 55] on span "Undo" at bounding box center [221, 55] width 26 height 13
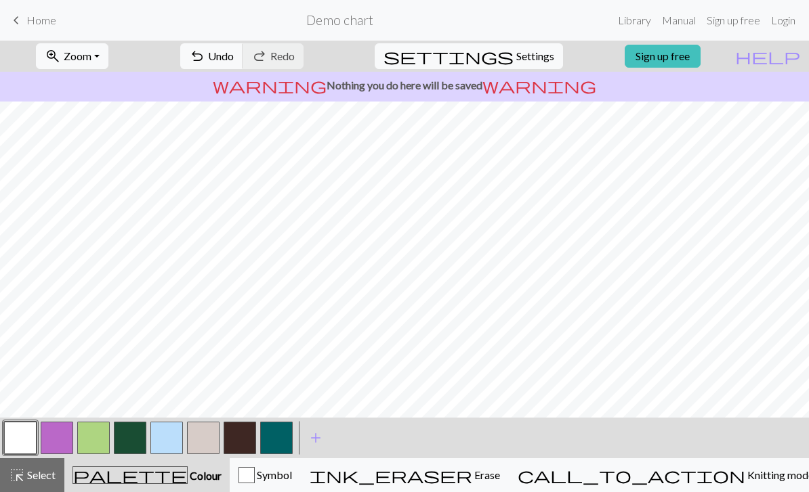
click at [125, 441] on button "button" at bounding box center [130, 438] width 33 height 33
click at [91, 440] on button "button" at bounding box center [93, 438] width 33 height 33
click at [26, 435] on button "button" at bounding box center [20, 438] width 33 height 33
click at [95, 433] on button "button" at bounding box center [93, 438] width 33 height 33
click at [131, 438] on button "button" at bounding box center [130, 438] width 33 height 33
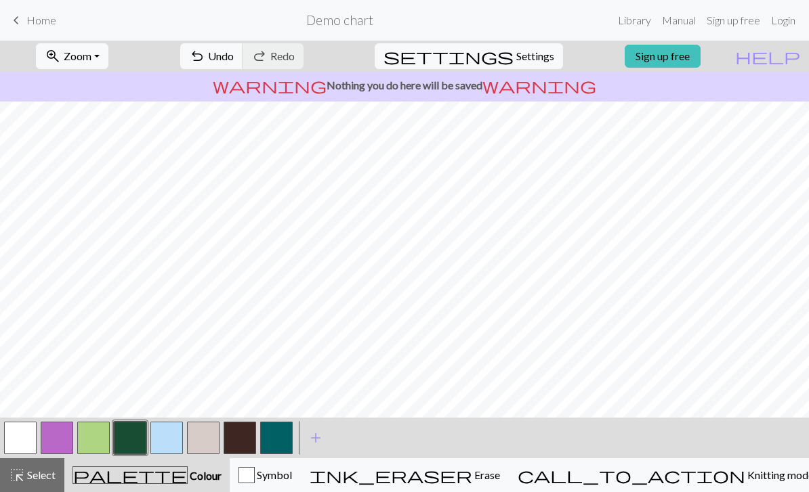
click at [95, 438] on button "button" at bounding box center [93, 438] width 33 height 33
click at [131, 442] on button "button" at bounding box center [130, 438] width 33 height 33
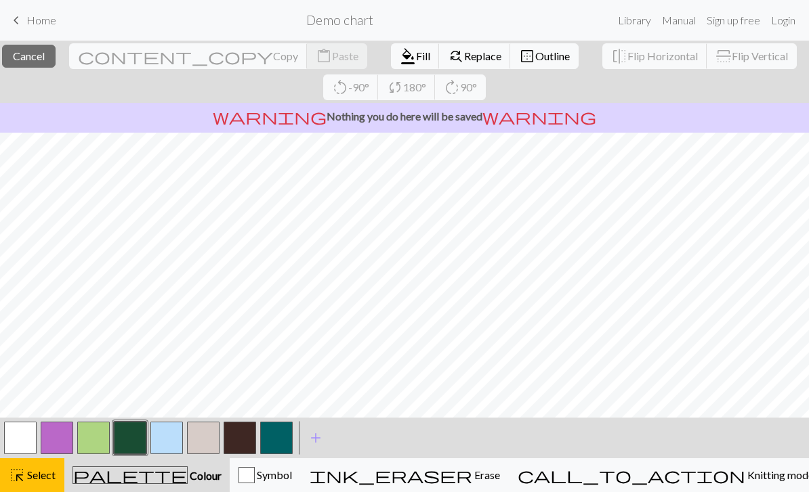
click at [45, 55] on span "Cancel" at bounding box center [29, 55] width 32 height 13
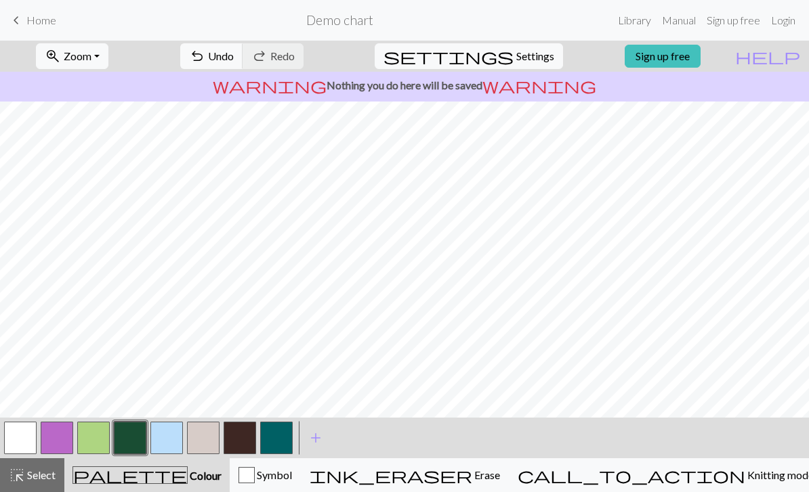
click at [128, 435] on button "button" at bounding box center [130, 438] width 33 height 33
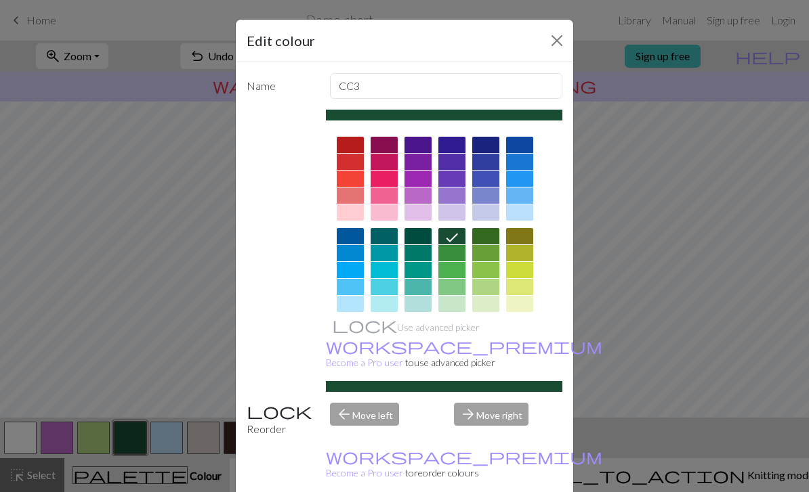
click at [559, 47] on button "Close" at bounding box center [557, 41] width 22 height 22
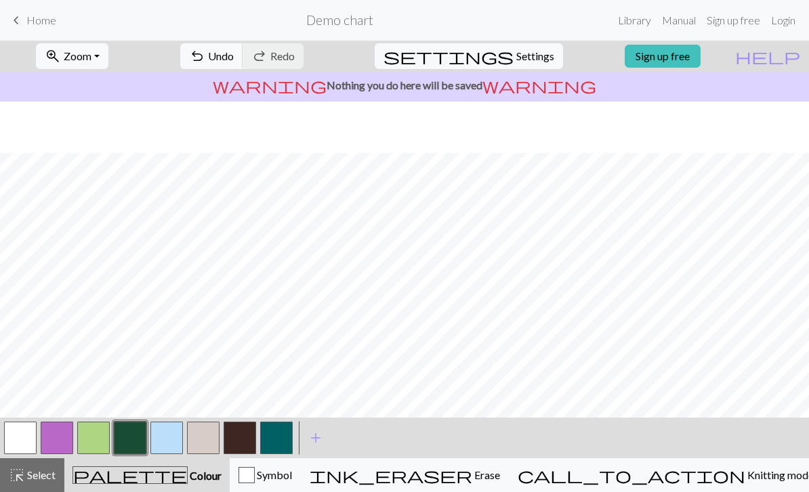
scroll to position [134, 0]
click at [169, 438] on button "button" at bounding box center [166, 438] width 33 height 33
click at [135, 440] on button "button" at bounding box center [130, 438] width 33 height 33
click at [133, 438] on button "button" at bounding box center [130, 438] width 33 height 33
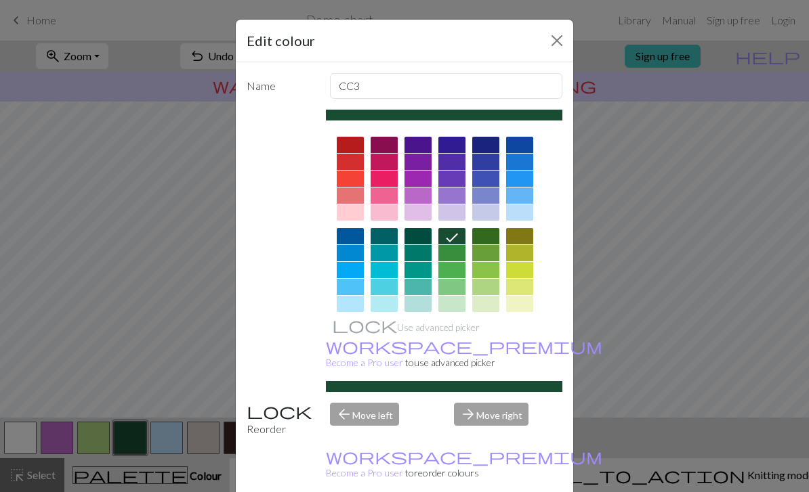
click at [553, 45] on button "Close" at bounding box center [557, 41] width 22 height 22
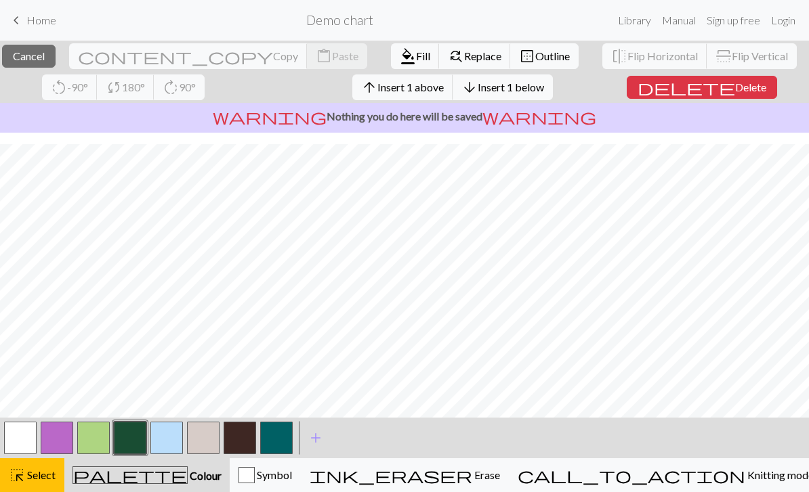
scroll to position [140, 0]
click at [45, 60] on span "Cancel" at bounding box center [29, 55] width 32 height 13
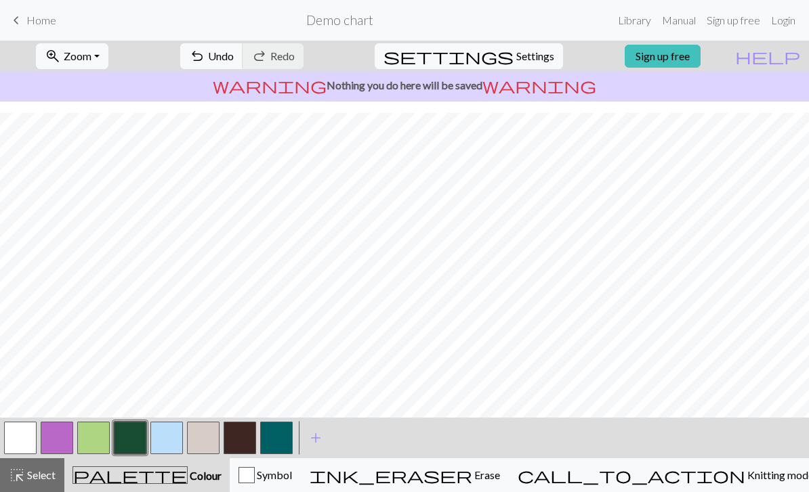
scroll to position [163, 0]
click at [21, 441] on button "button" at bounding box center [20, 438] width 33 height 33
click at [132, 436] on button "button" at bounding box center [130, 438] width 33 height 33
click at [24, 438] on button "button" at bounding box center [20, 438] width 33 height 33
click at [745, 477] on span "Knitting mode" at bounding box center [779, 475] width 68 height 13
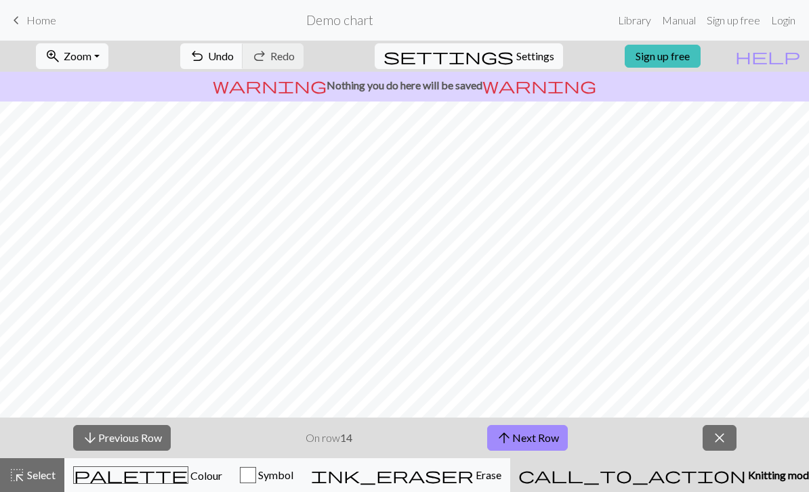
click at [719, 437] on span "close" at bounding box center [719, 438] width 16 height 19
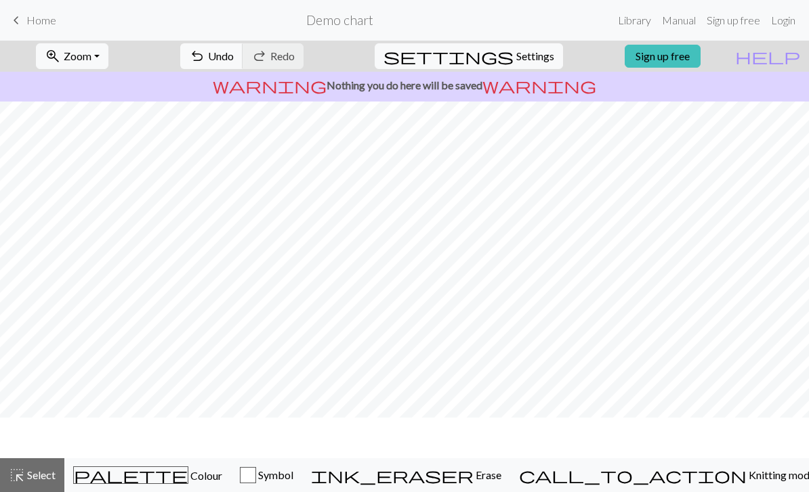
scroll to position [123, 0]
click at [675, 23] on link "Manual" at bounding box center [678, 20] width 45 height 27
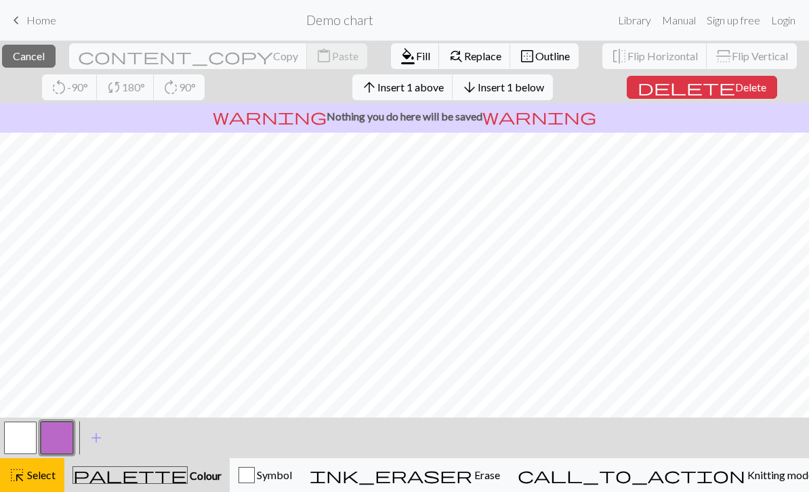
click at [45, 54] on span "Cancel" at bounding box center [29, 55] width 32 height 13
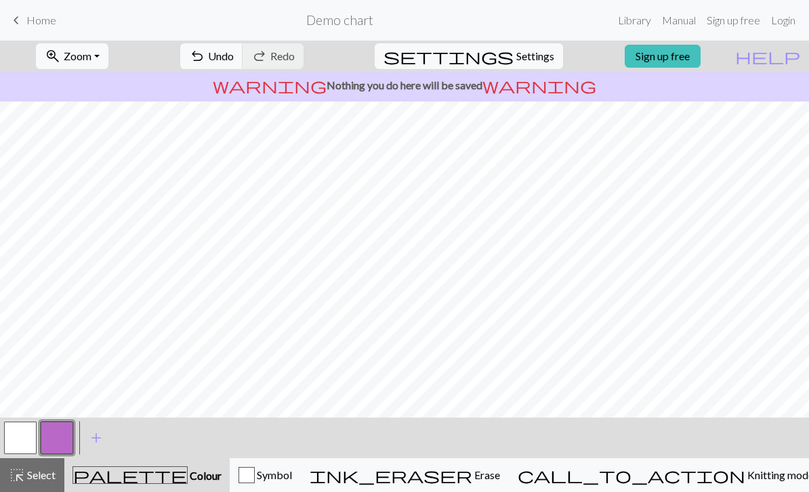
click at [26, 432] on button "button" at bounding box center [20, 438] width 33 height 33
click at [234, 60] on span "Undo" at bounding box center [221, 55] width 26 height 13
